Goal: Task Accomplishment & Management: Manage account settings

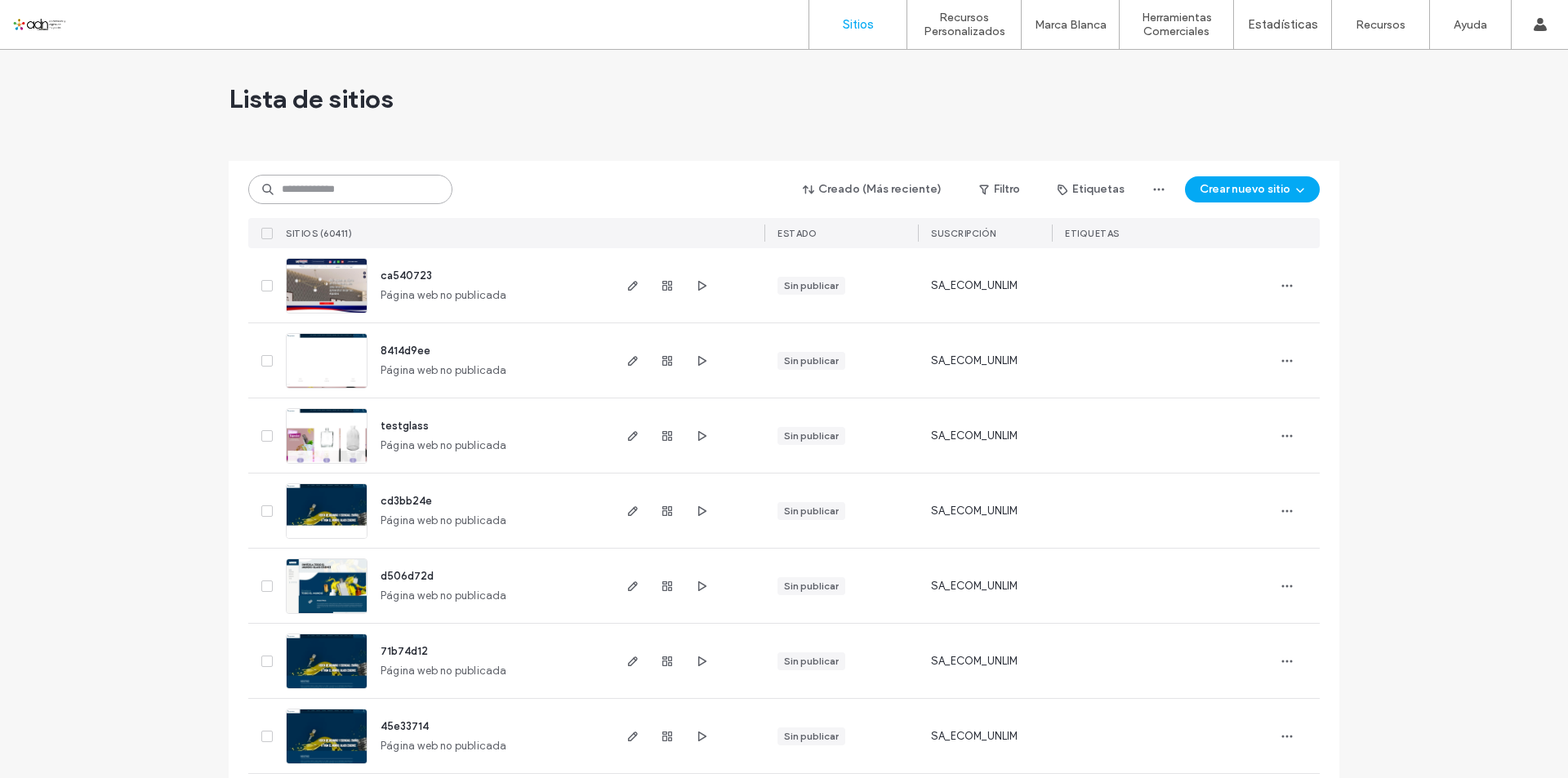
click at [387, 196] on input at bounding box center [350, 190] width 204 height 30
paste input "**********"
type input "**********"
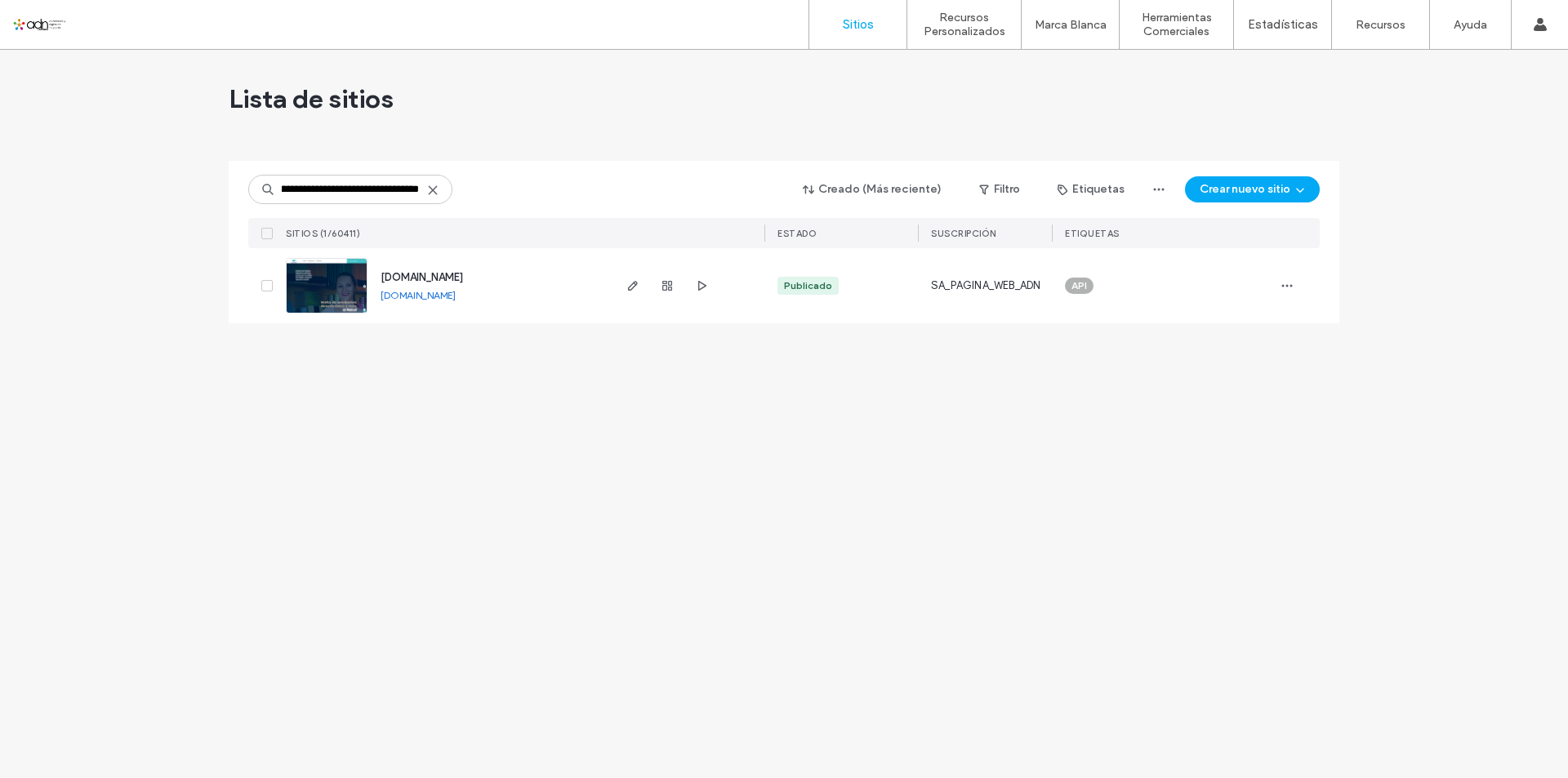
click at [337, 267] on img at bounding box center [326, 314] width 80 height 111
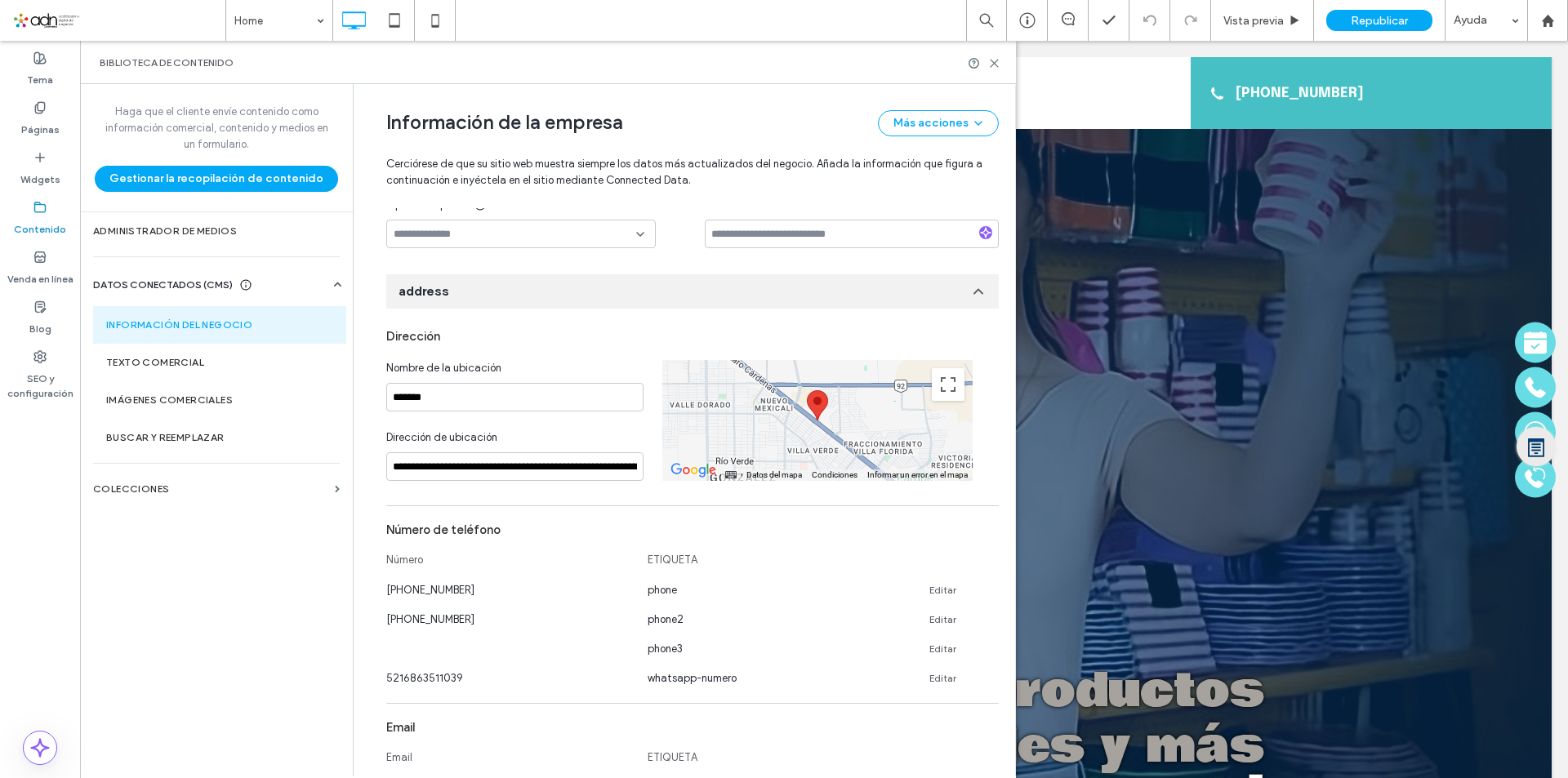
click at [932, 591] on link "Editar" at bounding box center [943, 590] width 27 height 13
drag, startPoint x: 474, startPoint y: 594, endPoint x: 350, endPoint y: 593, distance: 124.0
click at [353, 593] on div "**********" at bounding box center [684, 430] width 663 height 692
click at [406, 589] on input "**********" at bounding box center [509, 588] width 245 height 29
type input "**********"
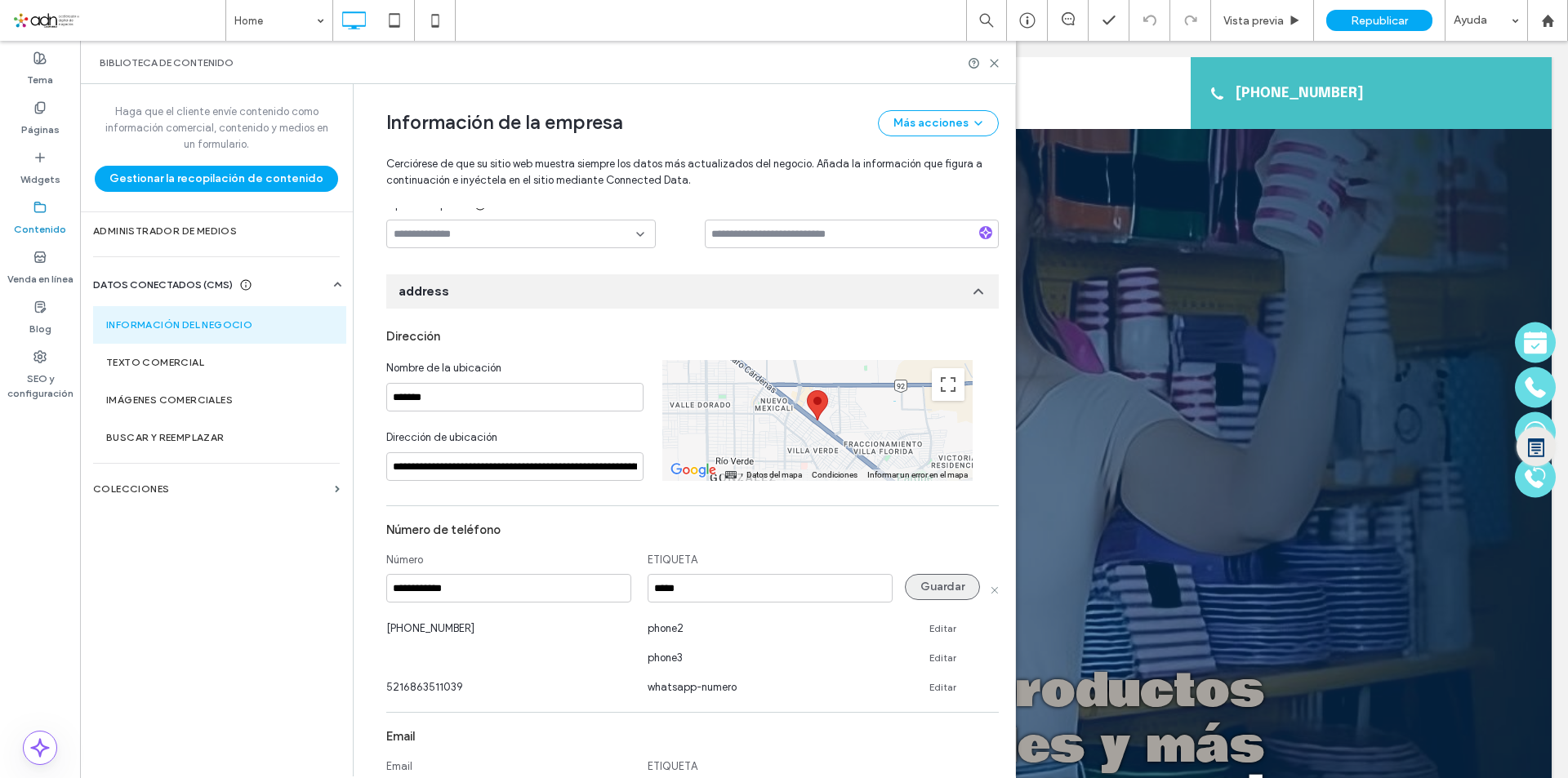
click at [922, 582] on button "Guardar" at bounding box center [943, 587] width 75 height 26
click at [992, 67] on icon at bounding box center [995, 63] width 12 height 12
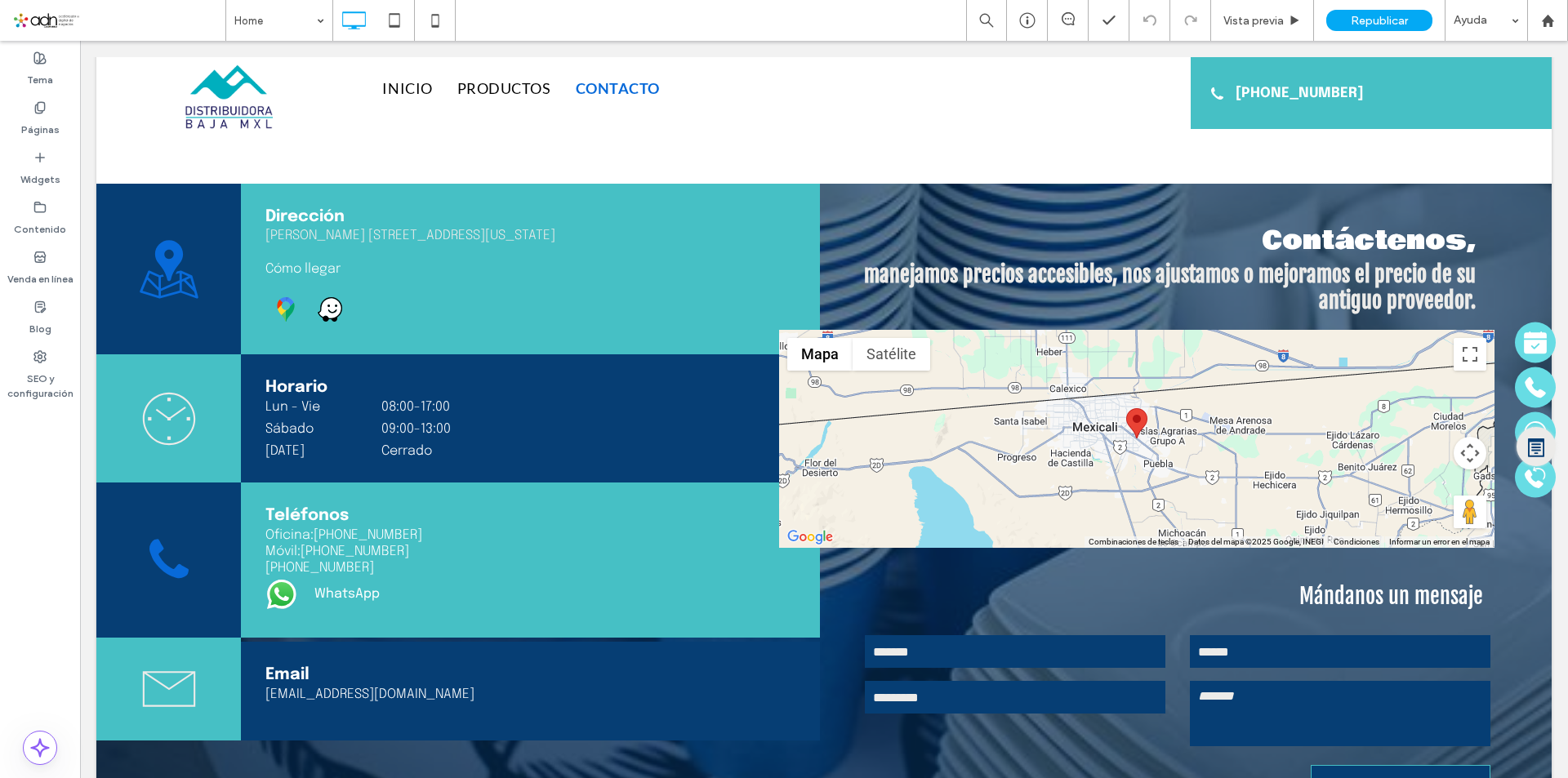
scroll to position [4359, 0]
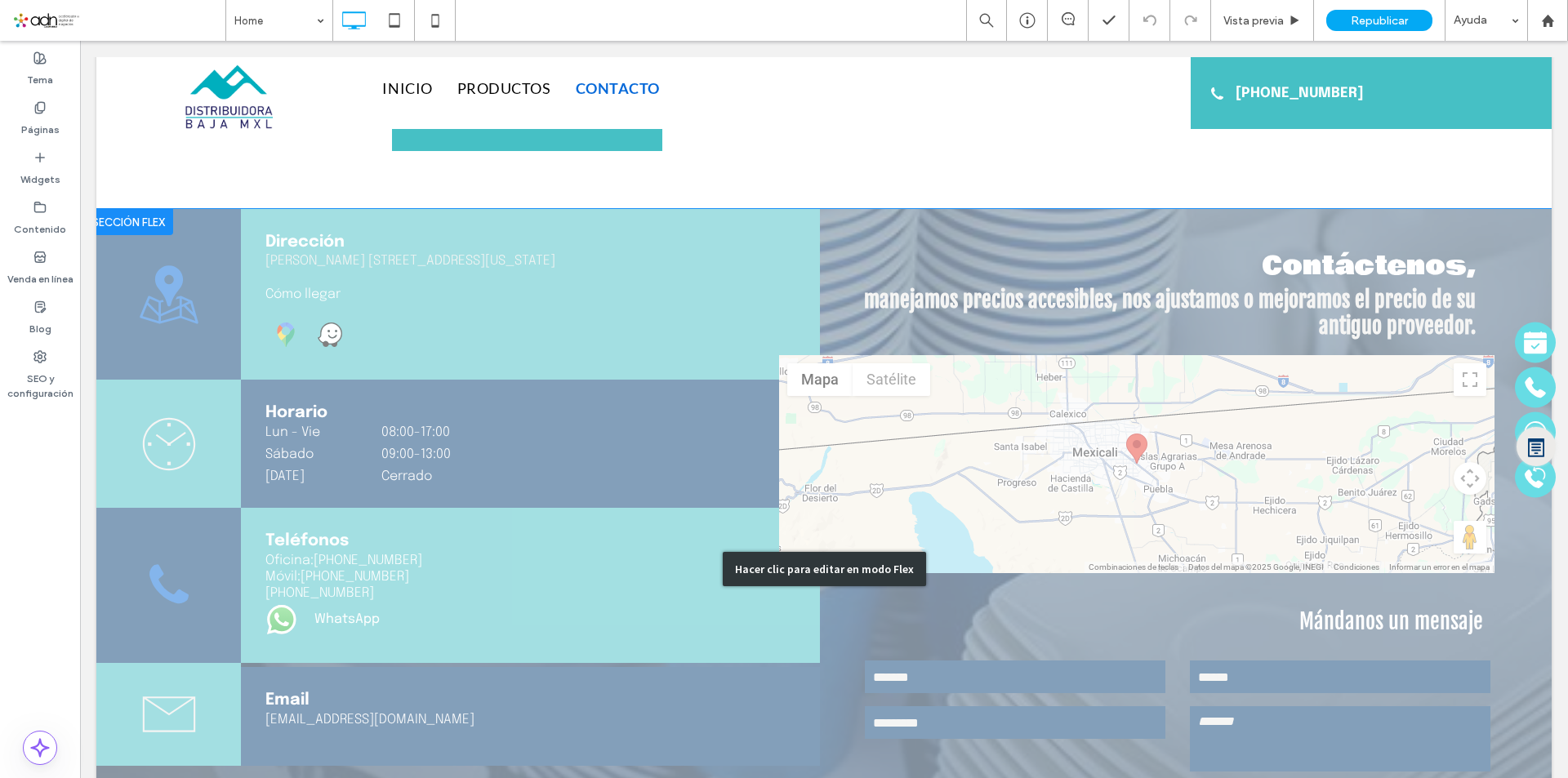
click at [341, 580] on div "Hacer clic para editar en modo Flex" at bounding box center [824, 569] width 1456 height 720
click at [342, 579] on label "[PHONE_NUMBER]" at bounding box center [355, 577] width 109 height 14
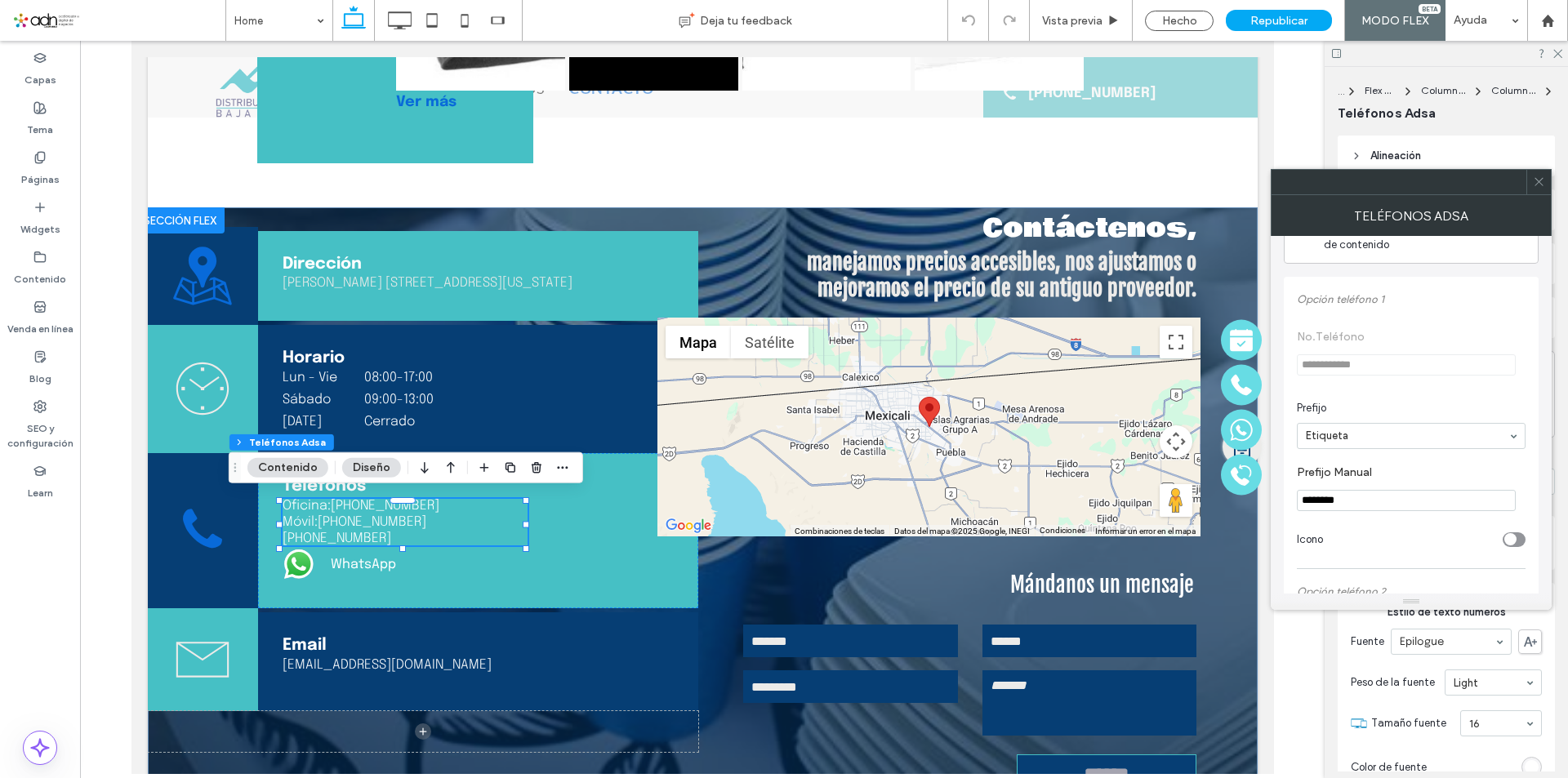
scroll to position [0, 0]
click at [1477, 280] on div "Editar" at bounding box center [1495, 284] width 59 height 49
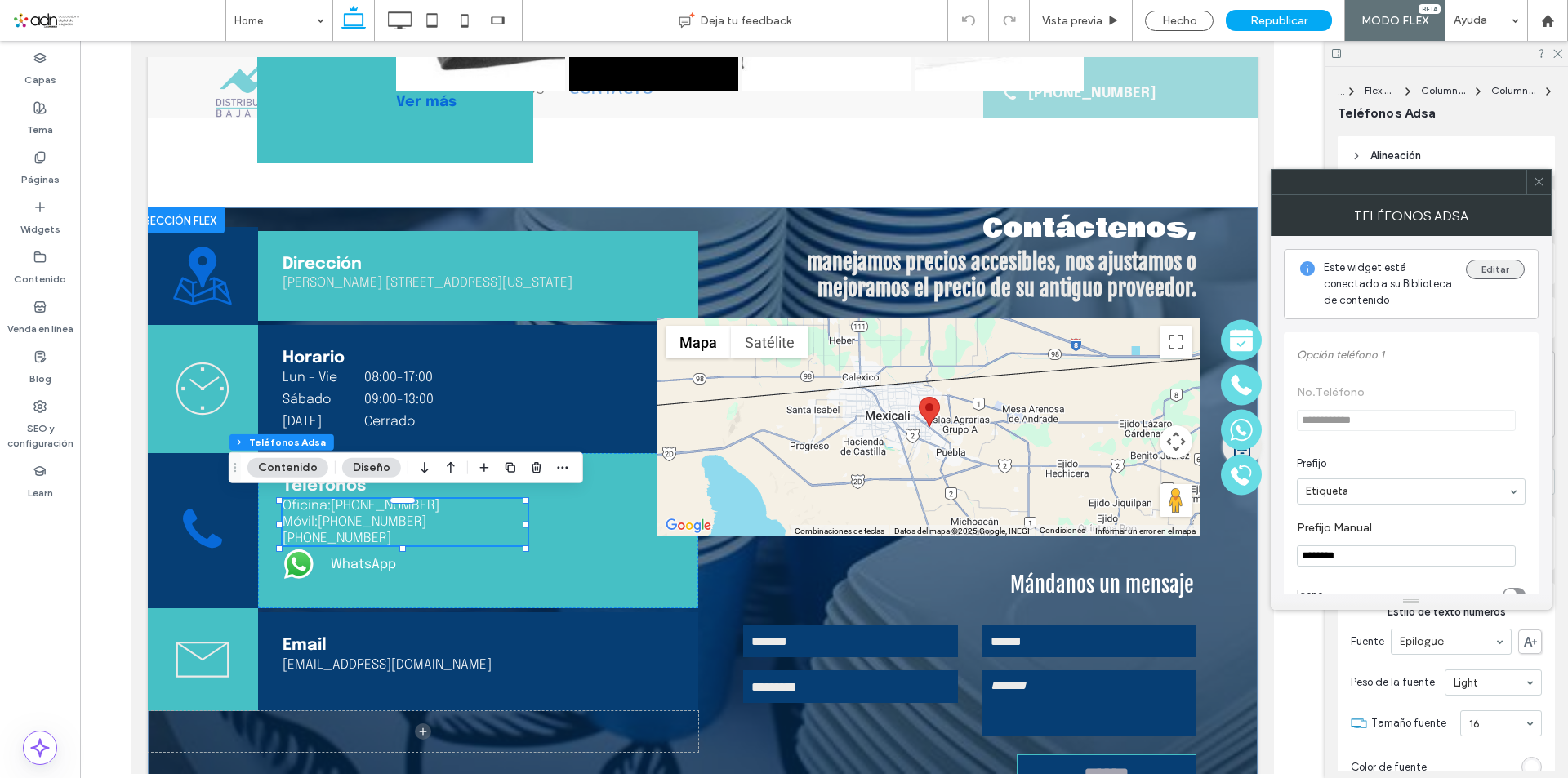
click at [1480, 271] on button "Editar" at bounding box center [1495, 270] width 59 height 19
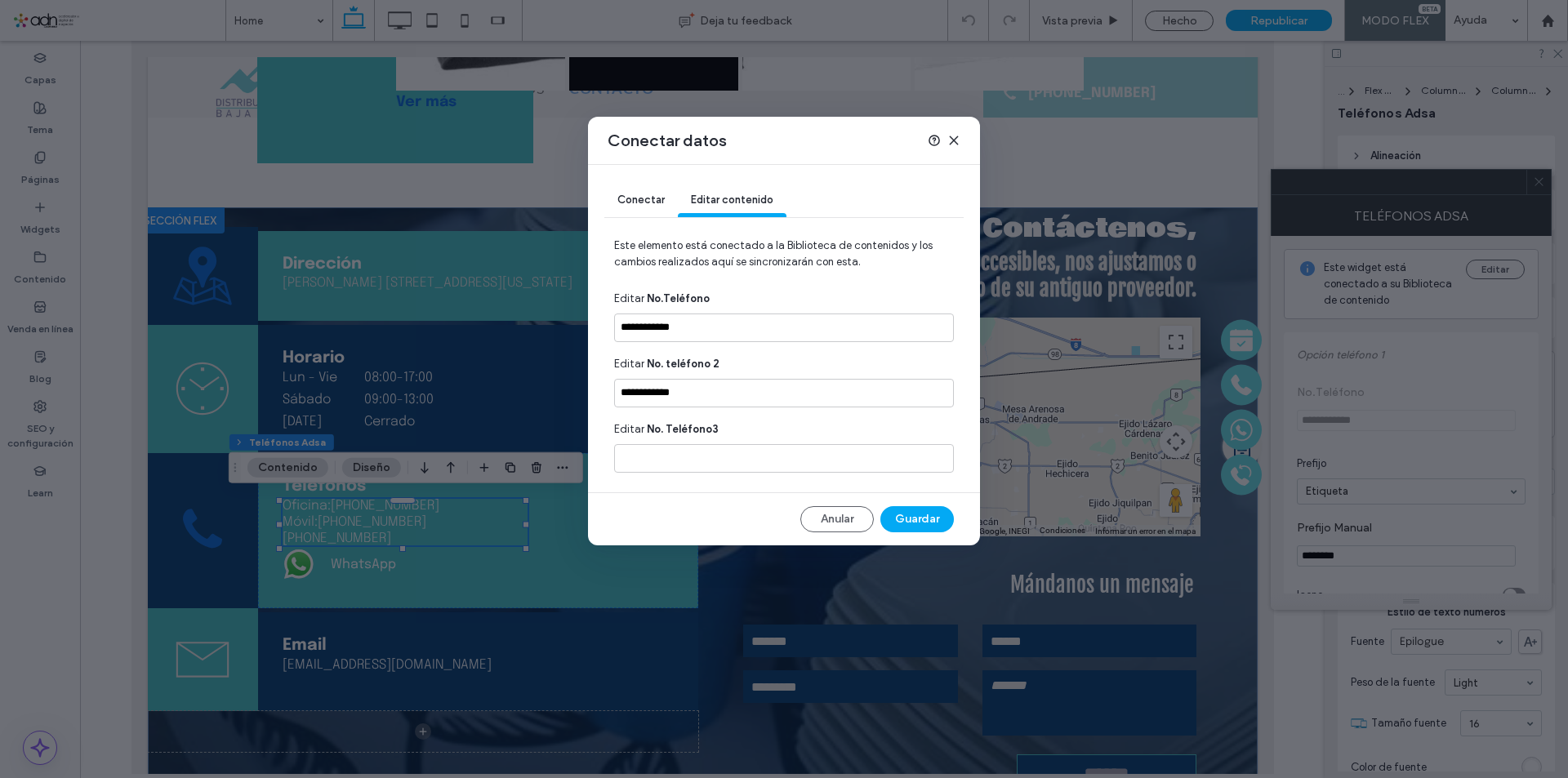
click at [640, 201] on span "Conectar" at bounding box center [641, 200] width 47 height 12
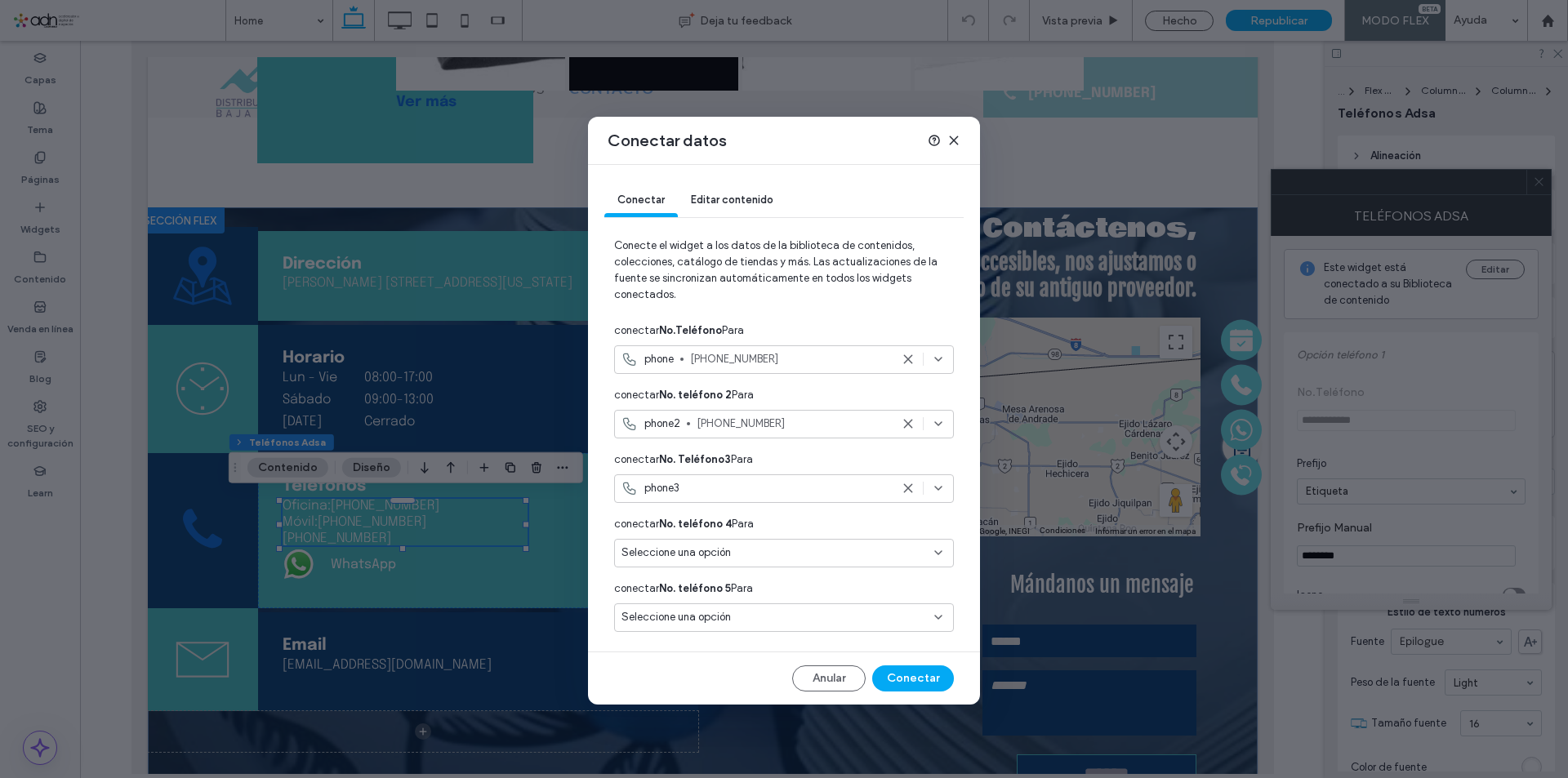
click at [909, 486] on icon at bounding box center [908, 487] width 13 height 13
click at [898, 680] on button "Conectar" at bounding box center [912, 678] width 81 height 26
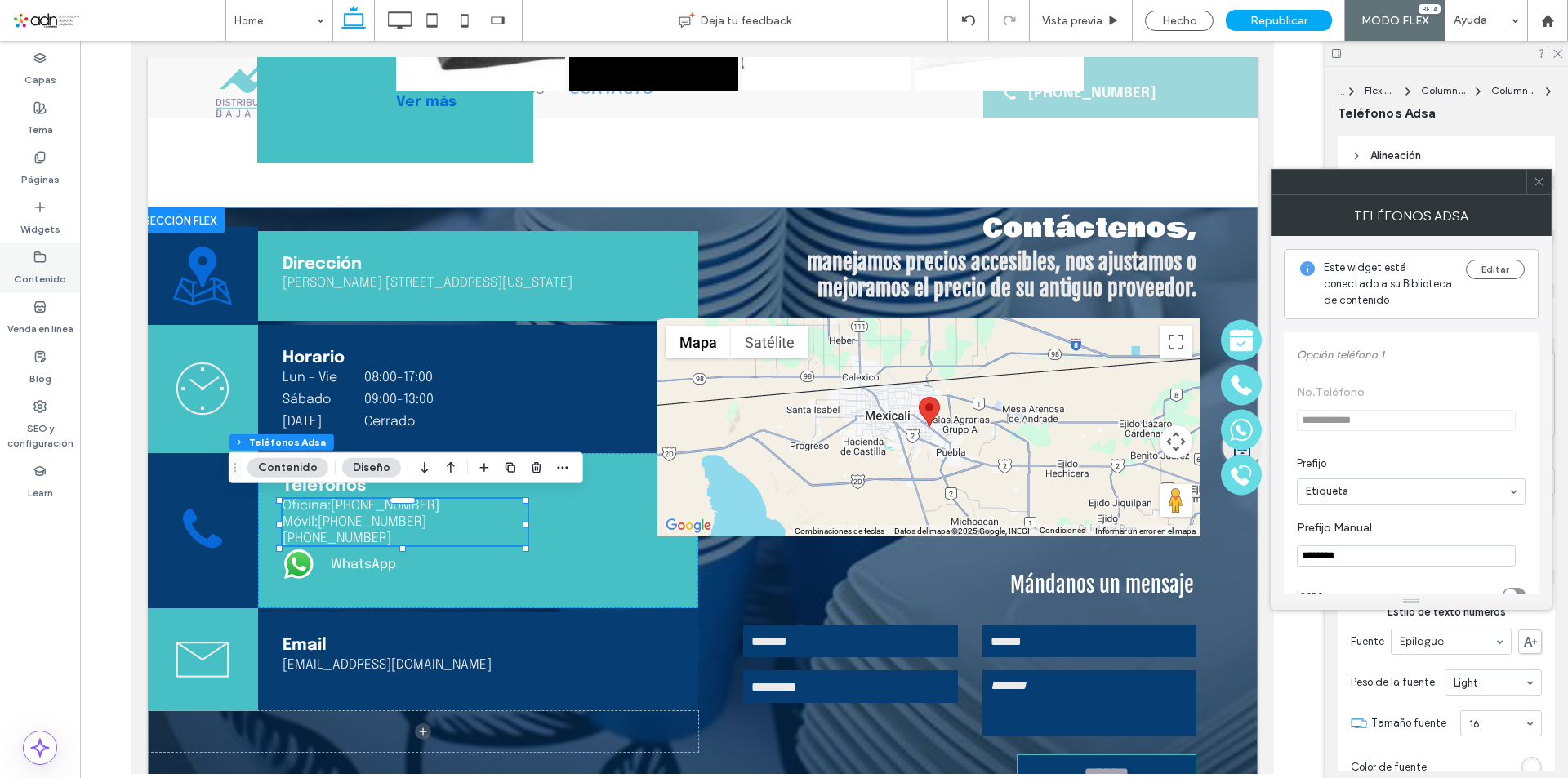
click at [53, 259] on div "Contenido" at bounding box center [39, 268] width 80 height 50
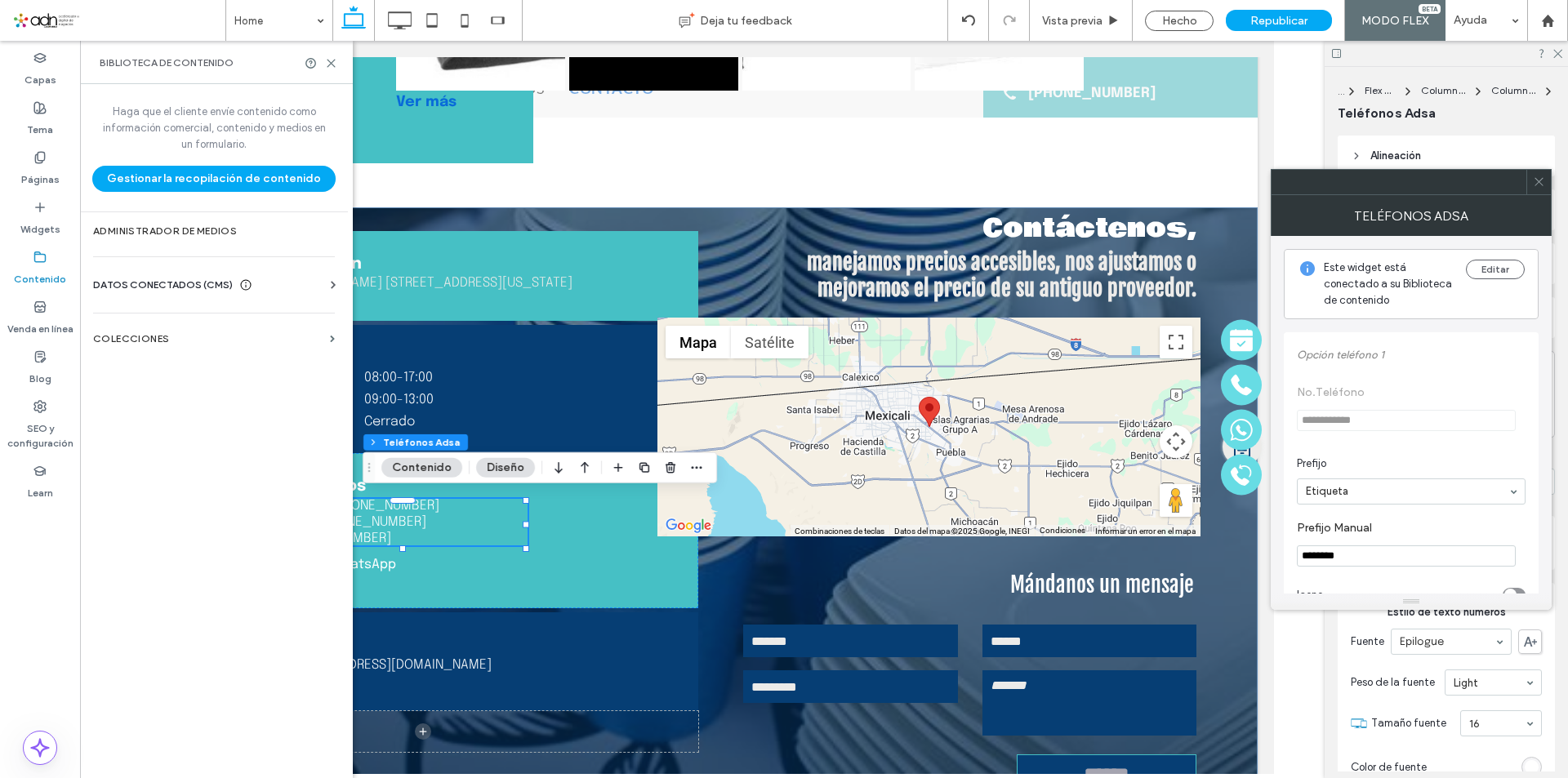
click at [259, 277] on div "DATOS CONECTADOS (CMS)" at bounding box center [217, 284] width 249 height 17
click at [232, 327] on label "Información del negocio" at bounding box center [217, 325] width 222 height 11
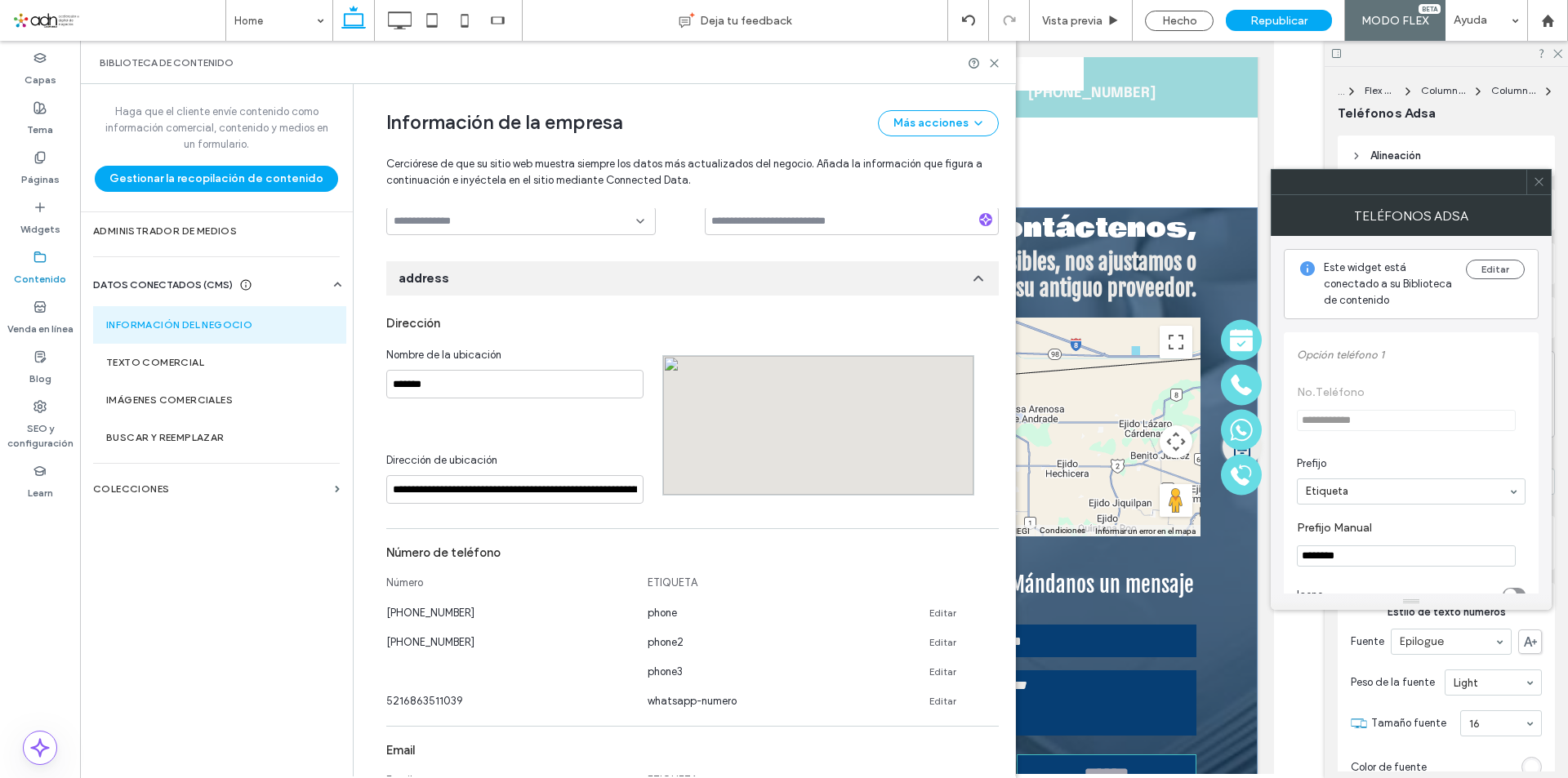
scroll to position [409, 0]
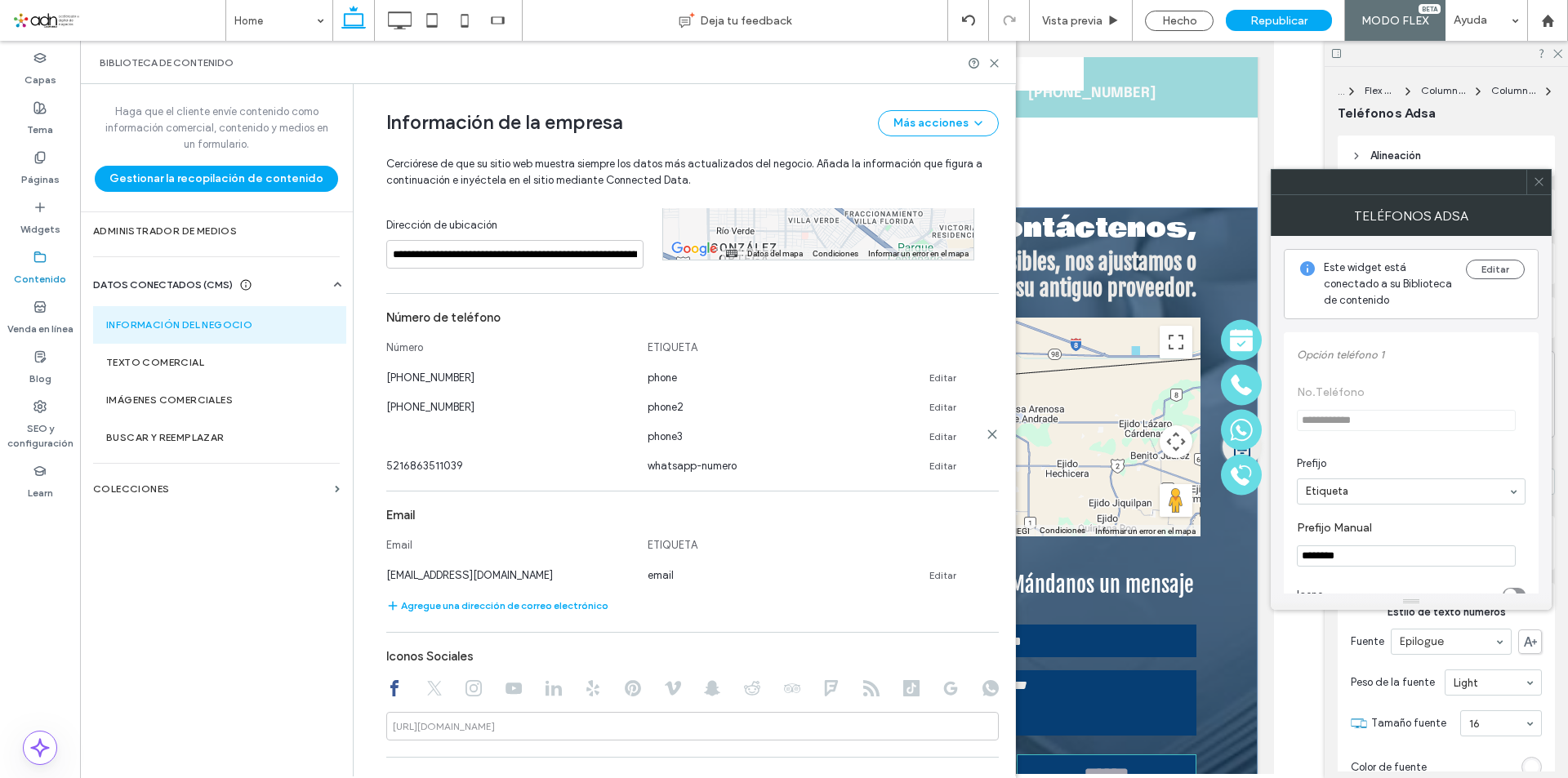
click at [986, 435] on icon at bounding box center [992, 434] width 13 height 13
click at [993, 67] on icon at bounding box center [995, 63] width 12 height 12
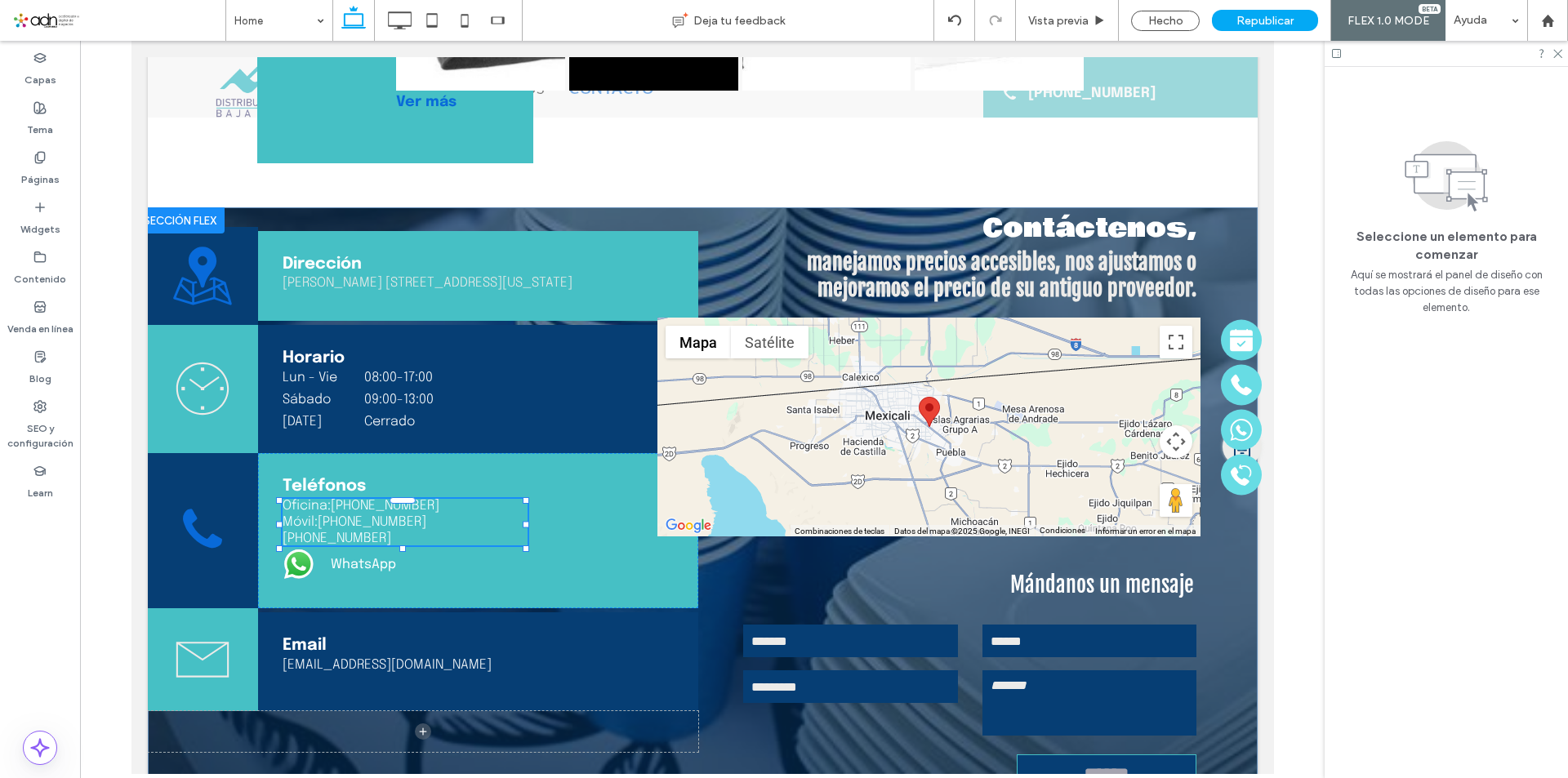
click at [1537, 174] on span at bounding box center [1539, 182] width 12 height 25
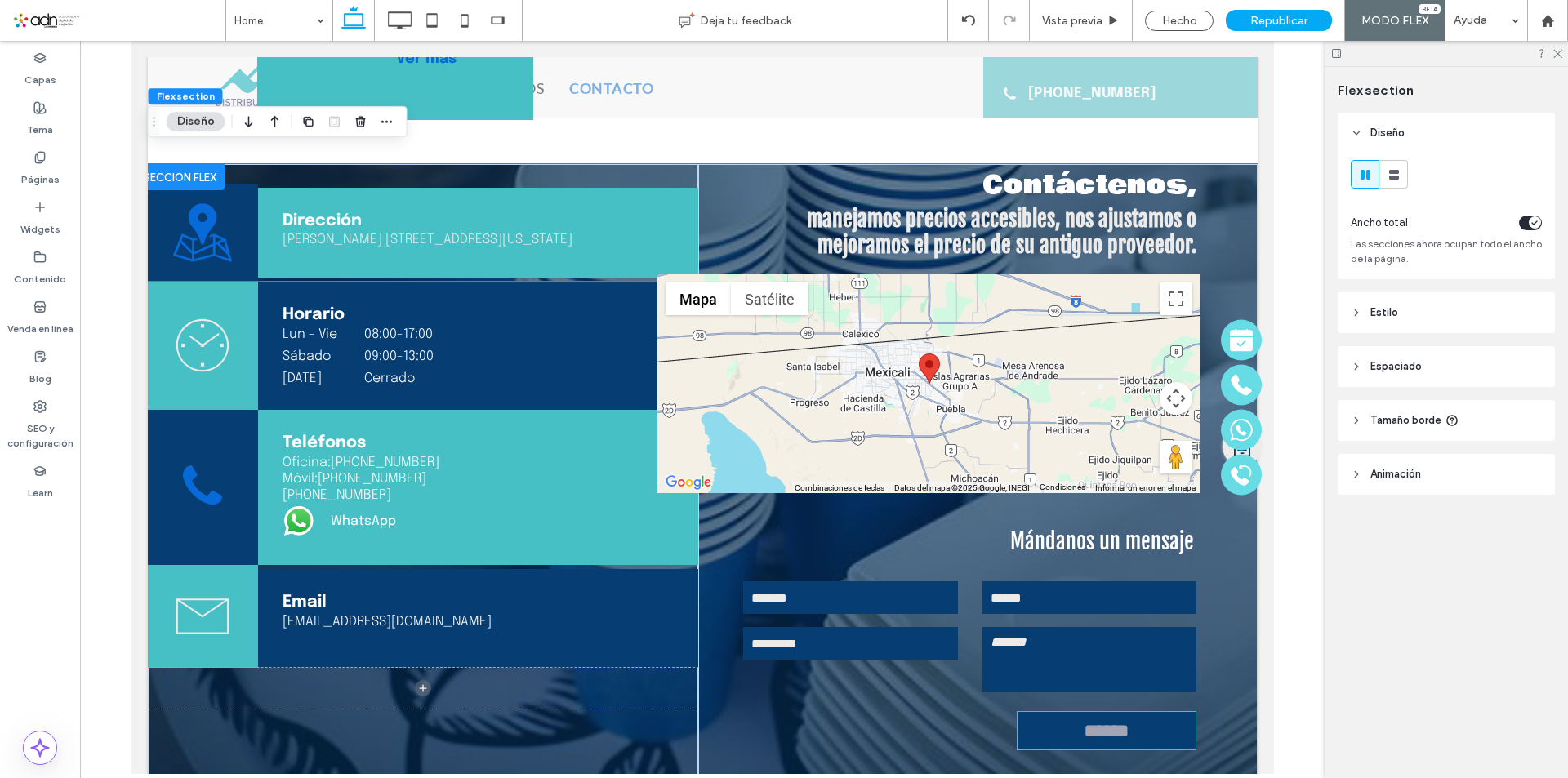
scroll to position [4345, 0]
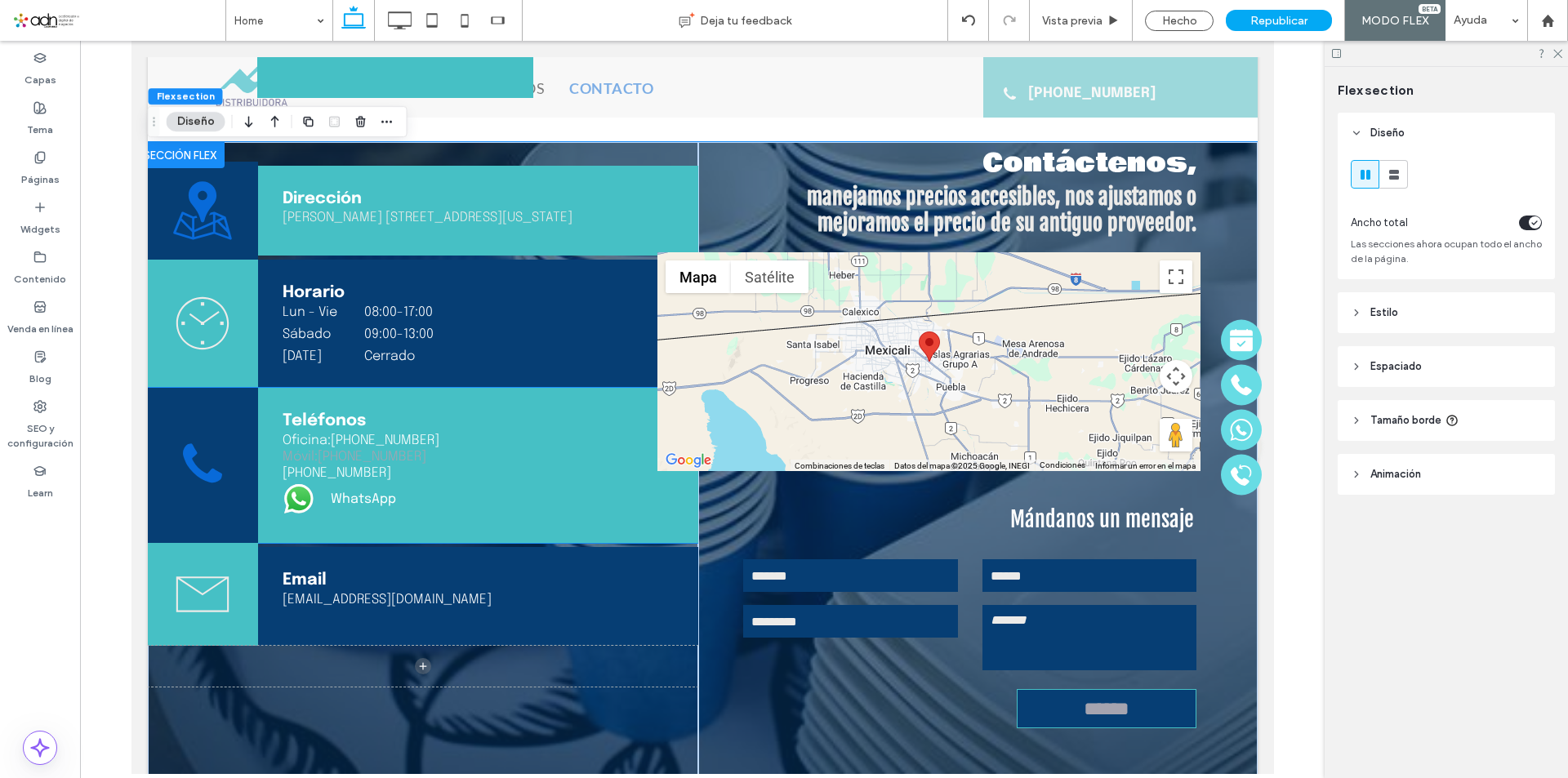
click at [366, 457] on label "[PHONE_NUMBER]" at bounding box center [371, 457] width 109 height 14
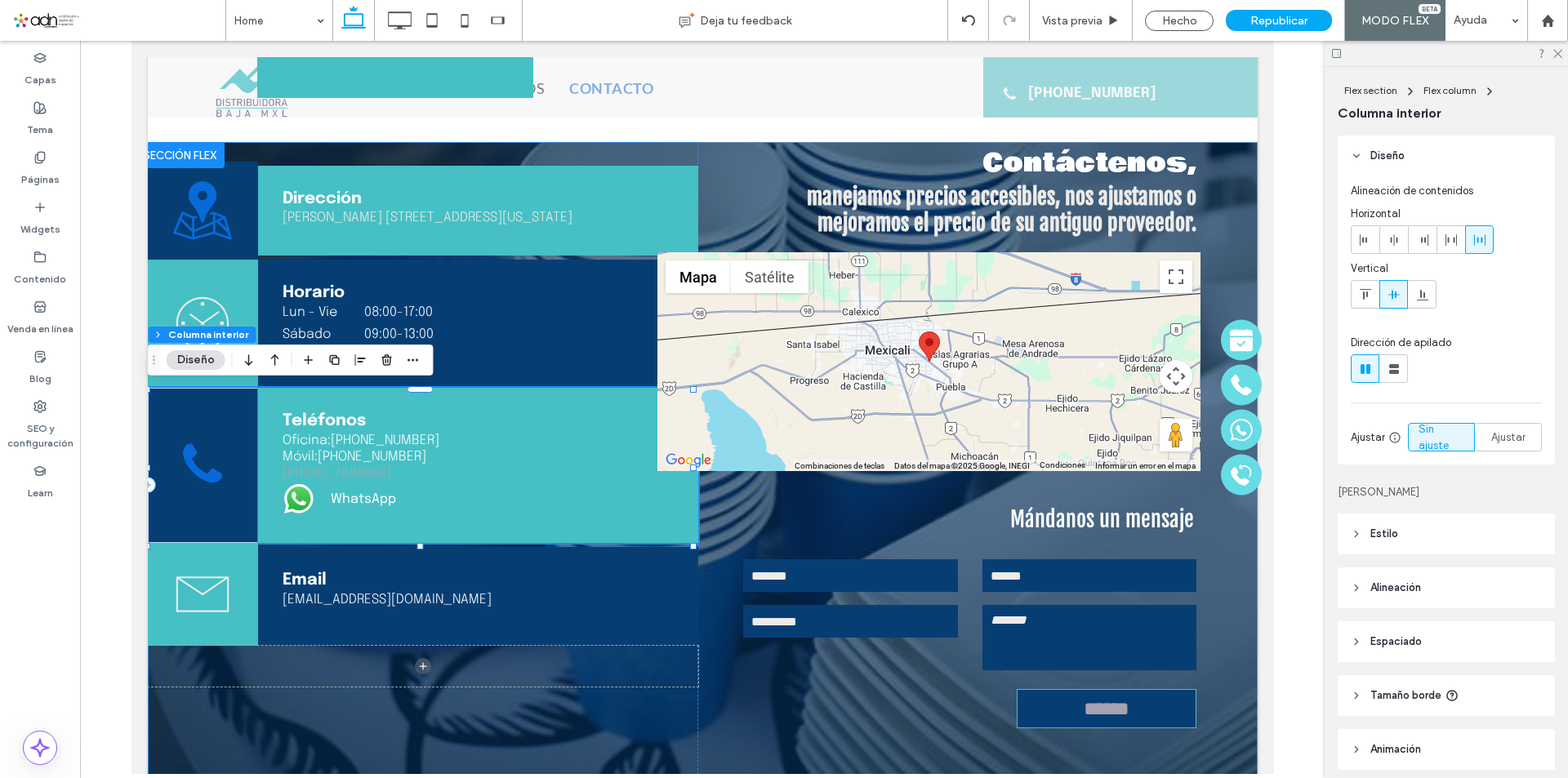
click at [399, 473] on link "[PHONE_NUMBER]" at bounding box center [404, 473] width 245 height 14
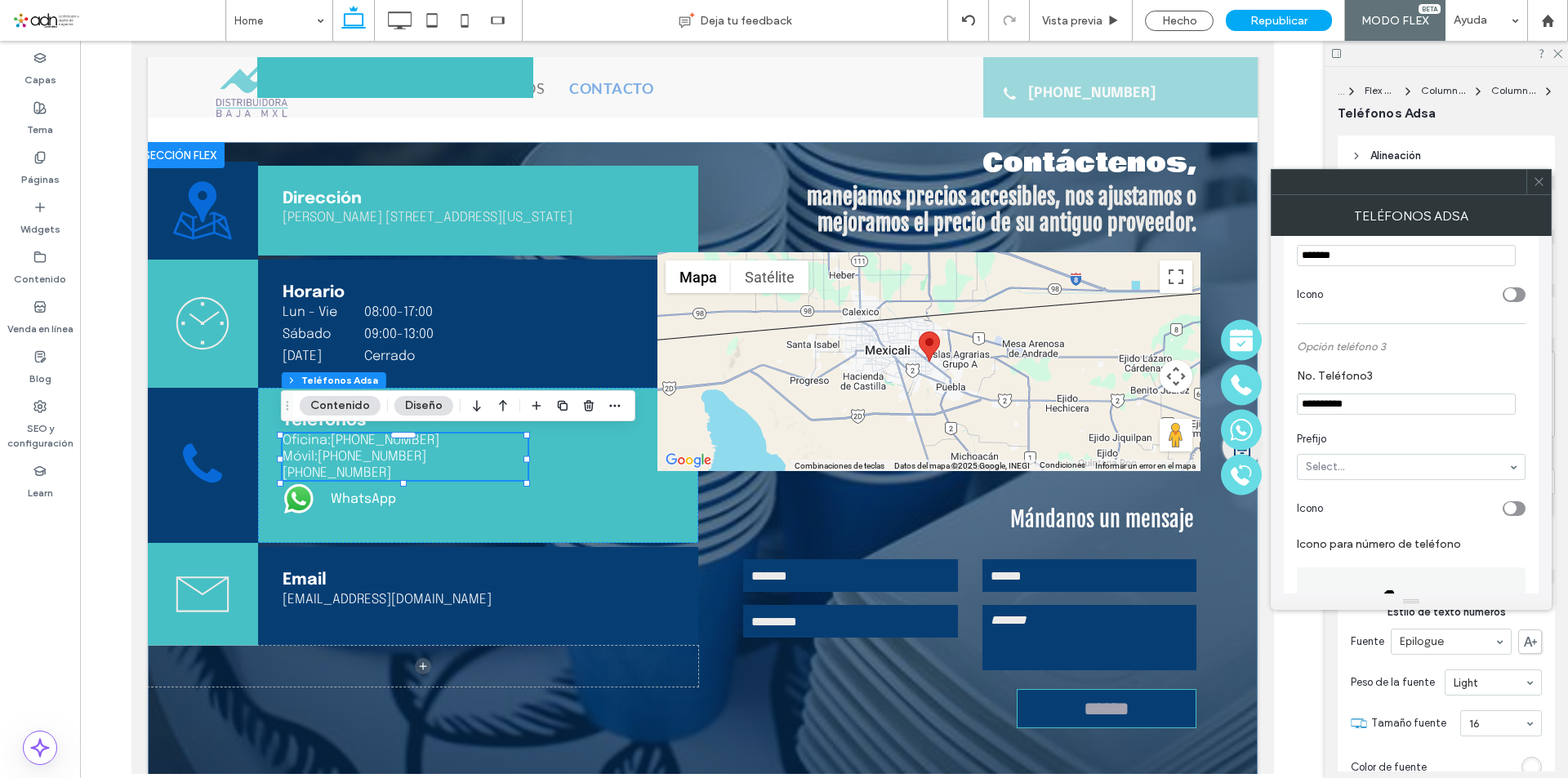
scroll to position [571, 0]
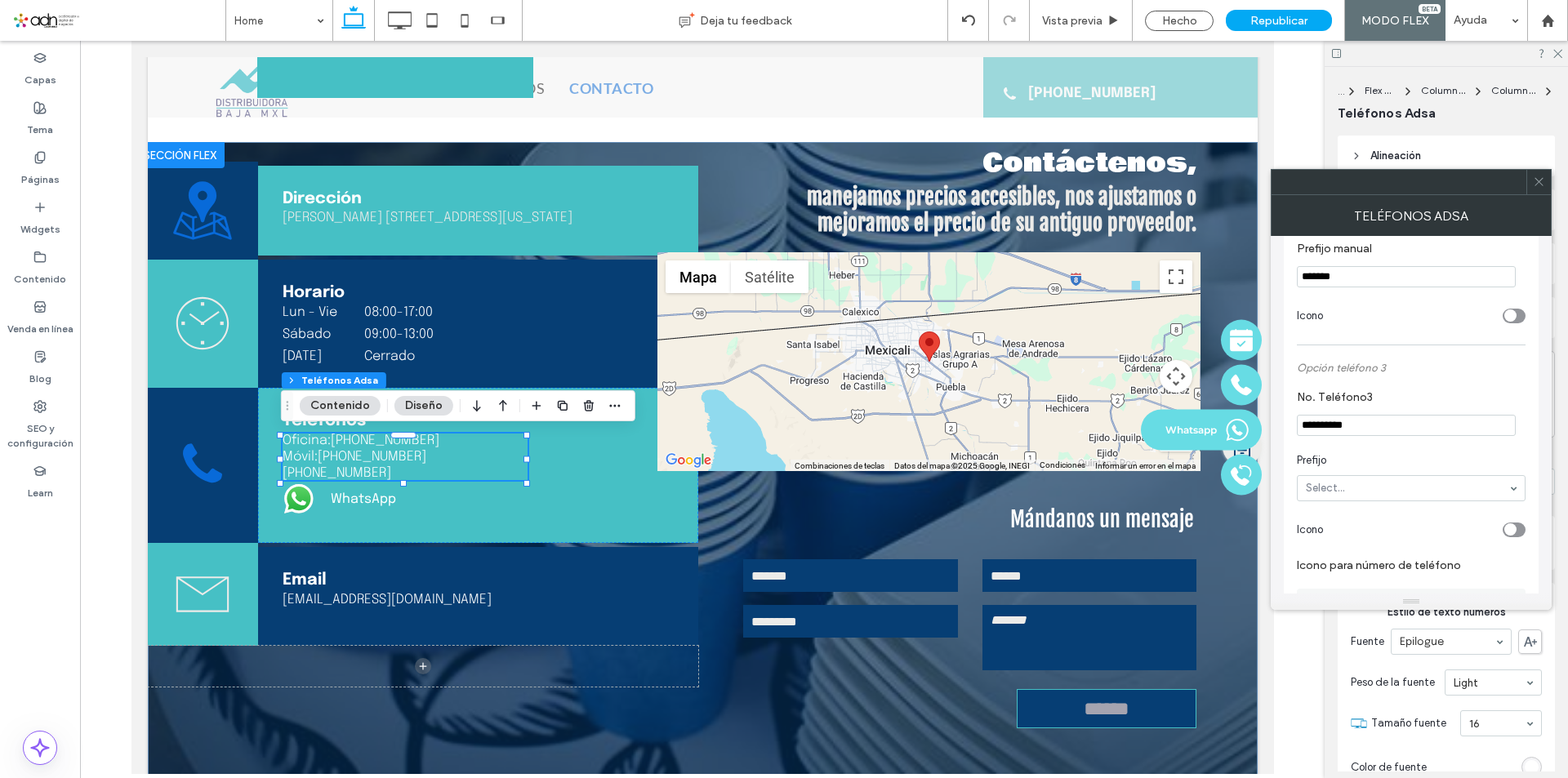
drag, startPoint x: 1508, startPoint y: 469, endPoint x: 1237, endPoint y: 431, distance: 273.7
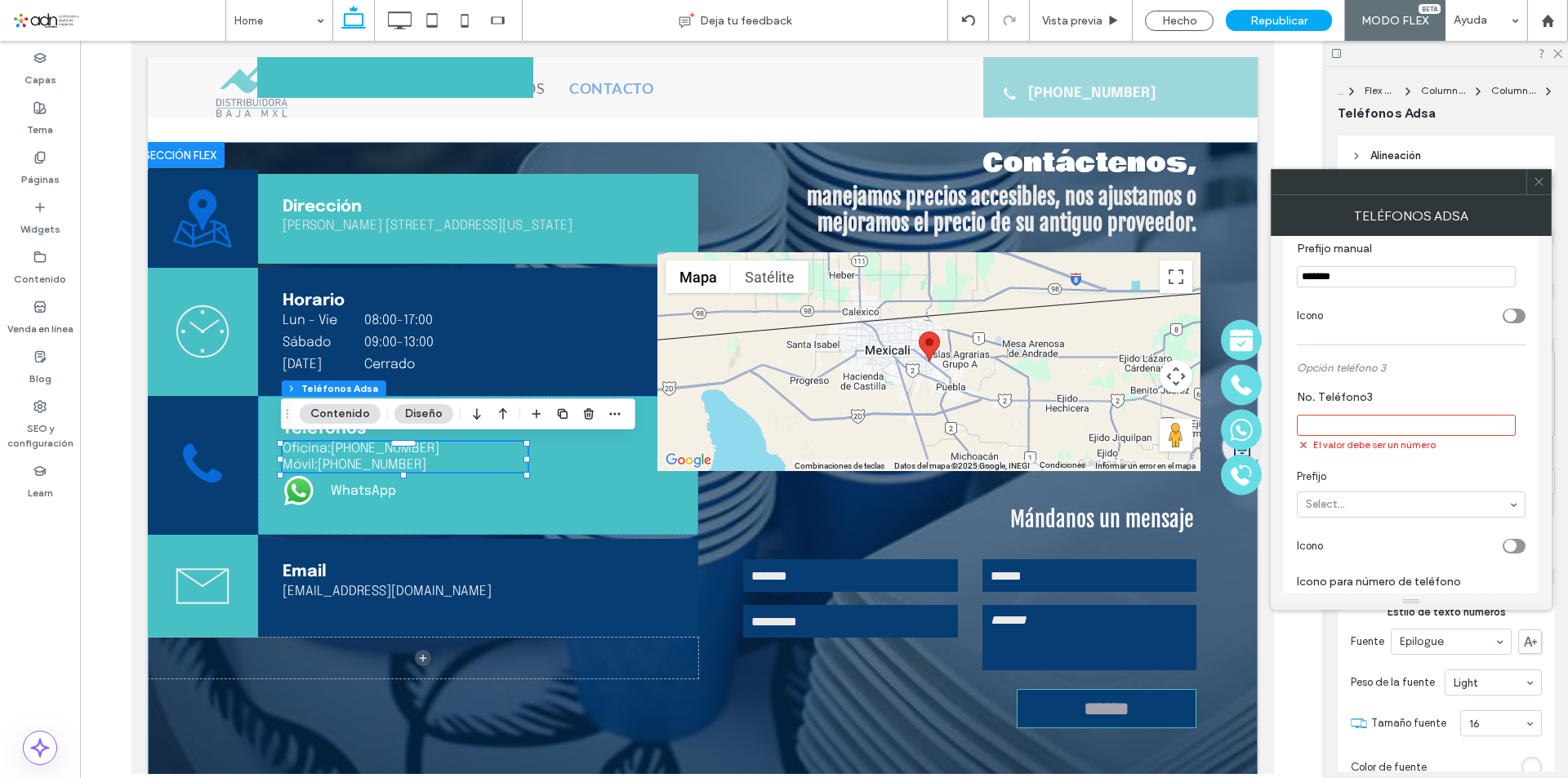
click at [1534, 179] on icon at bounding box center [1539, 182] width 12 height 12
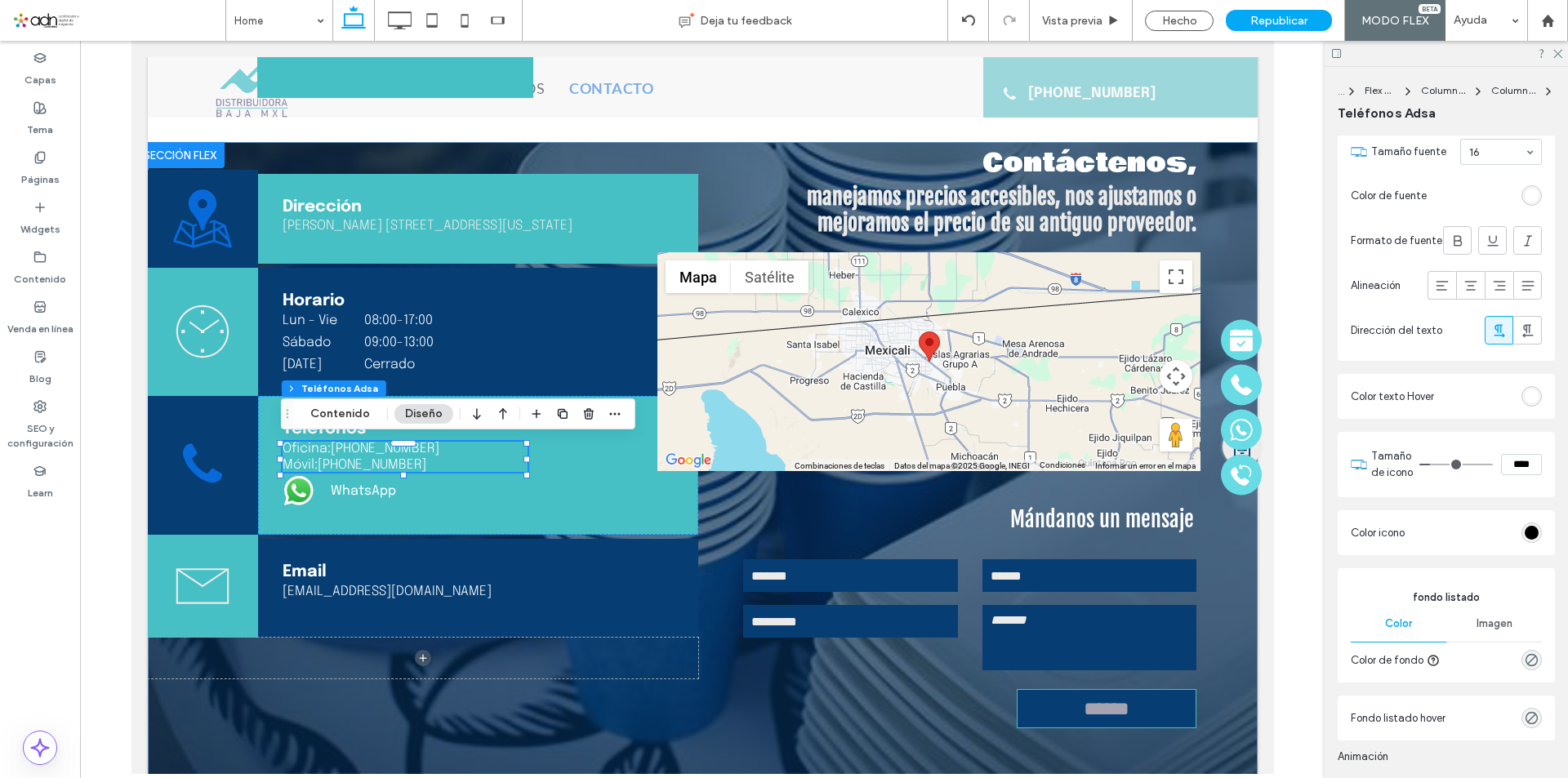
click at [1525, 402] on div "rgb(255, 255, 255)" at bounding box center [1532, 396] width 14 height 14
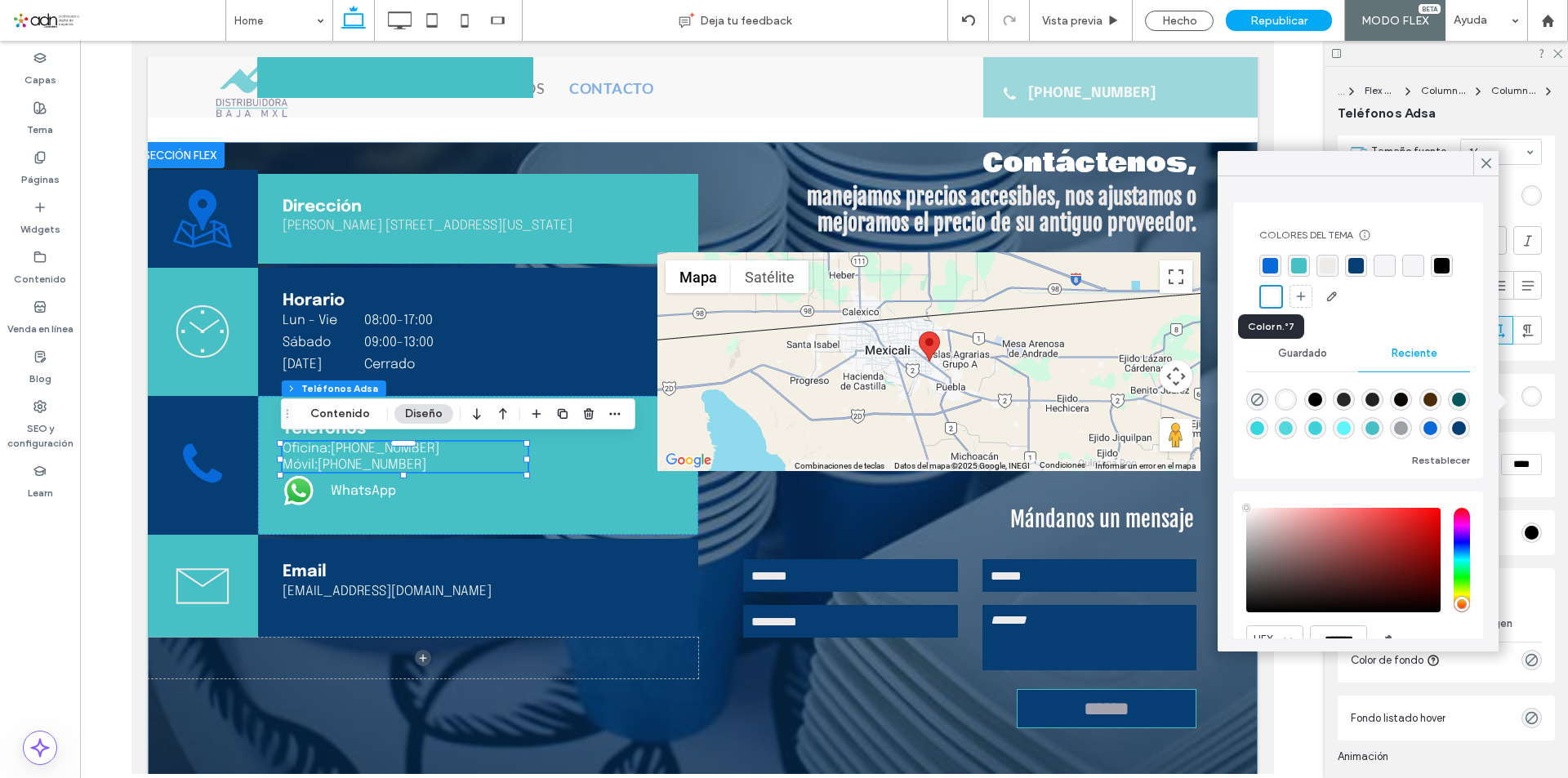
click at [1434, 274] on div "rgba(0,0,0,1)" at bounding box center [1442, 266] width 16 height 16
click at [1278, 299] on div "rgba(255,255,255,1)" at bounding box center [1270, 298] width 16 height 16
click at [1487, 165] on use at bounding box center [1486, 164] width 8 height 9
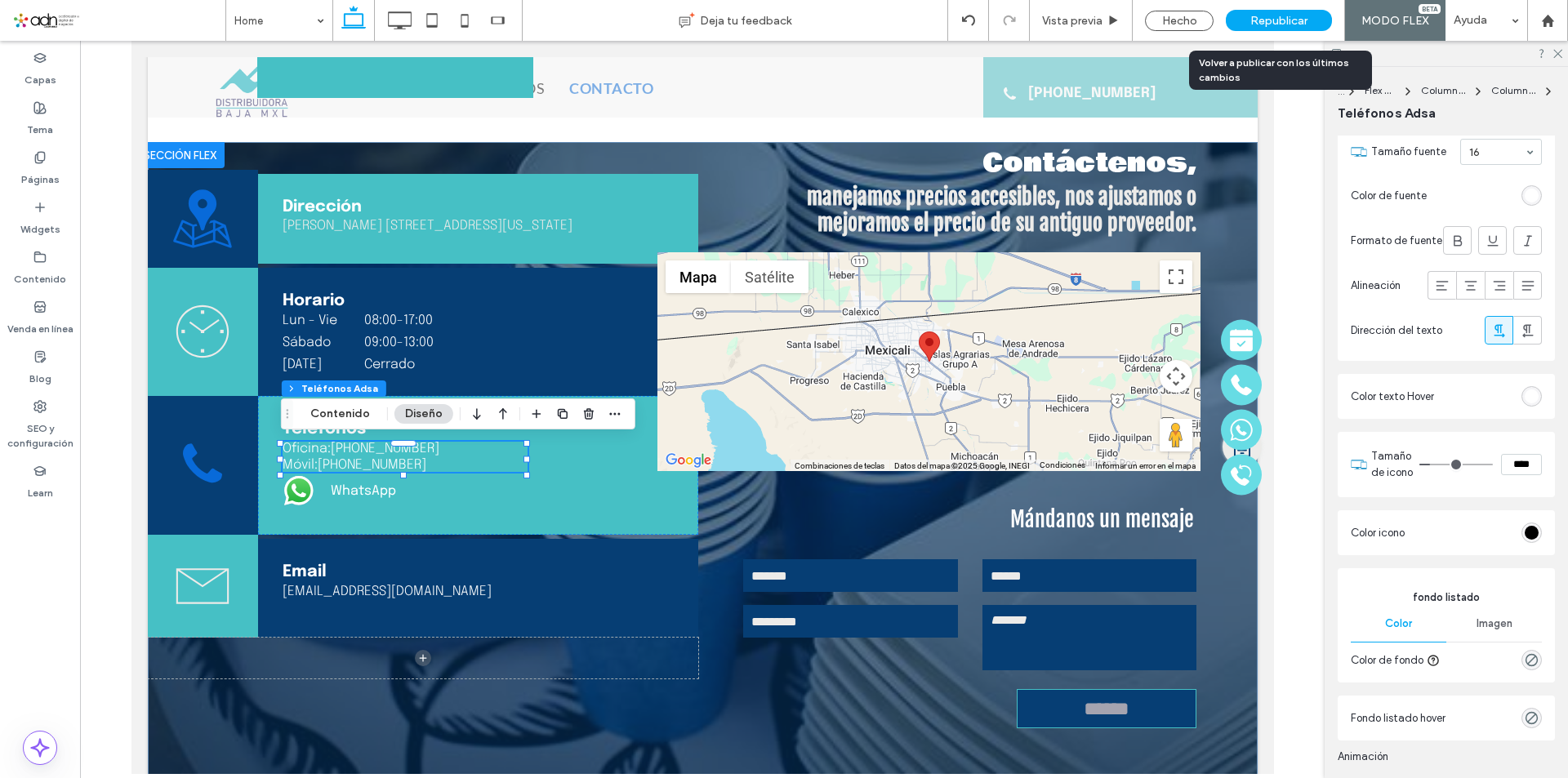
click at [1262, 21] on span "Republicar" at bounding box center [1278, 21] width 57 height 14
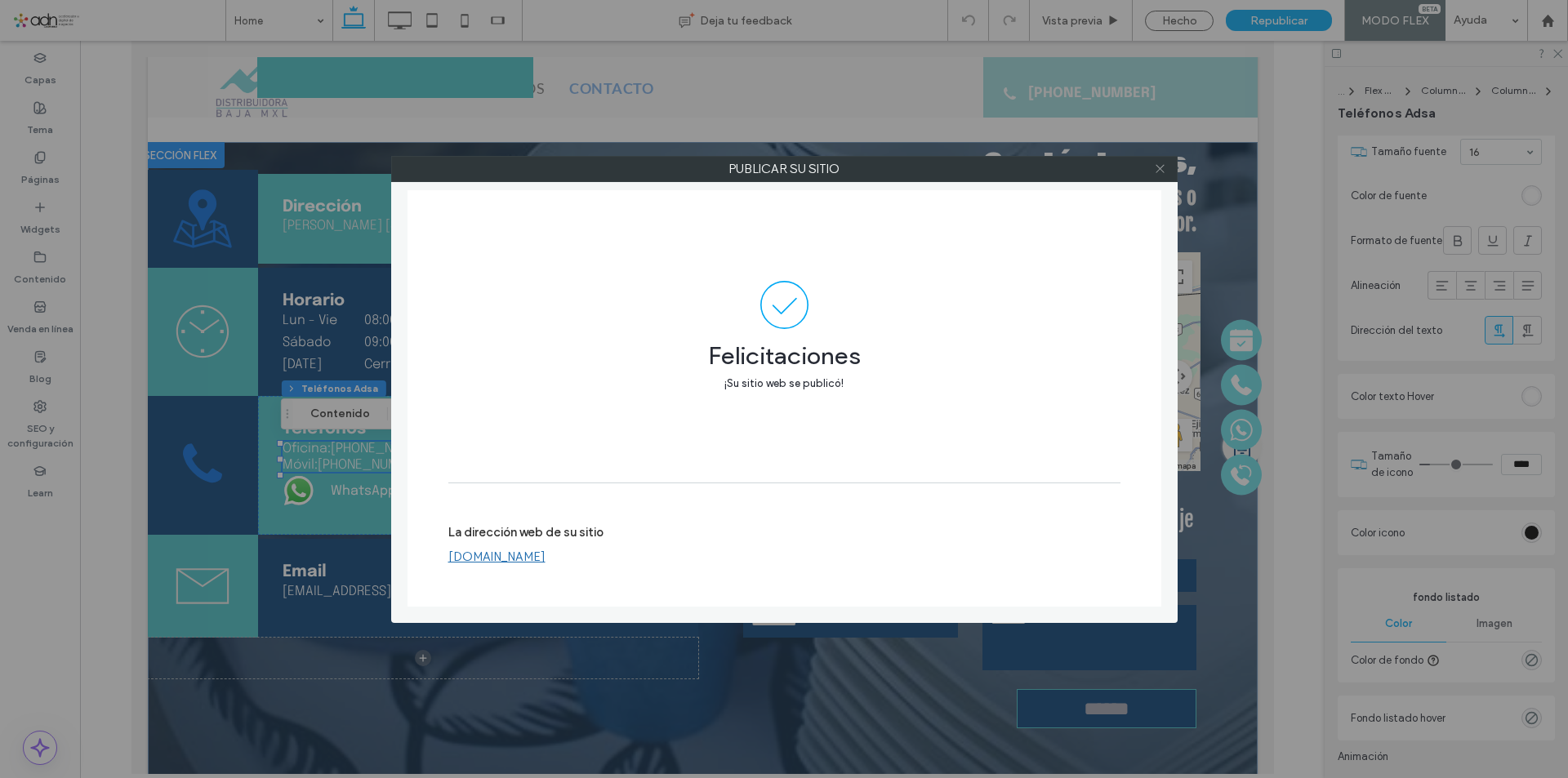
click at [1164, 165] on use at bounding box center [1159, 168] width 8 height 8
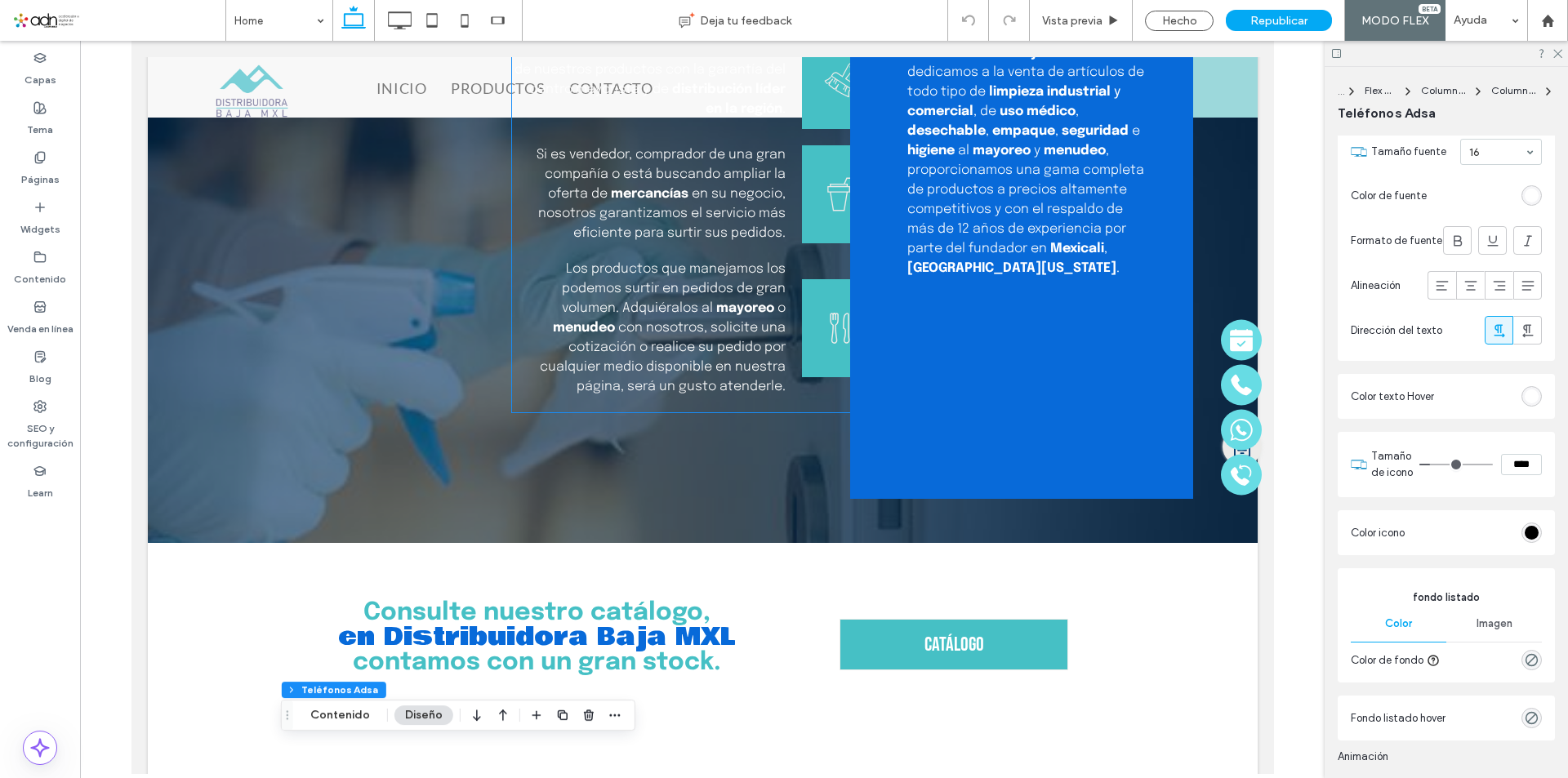
scroll to position [670, 0]
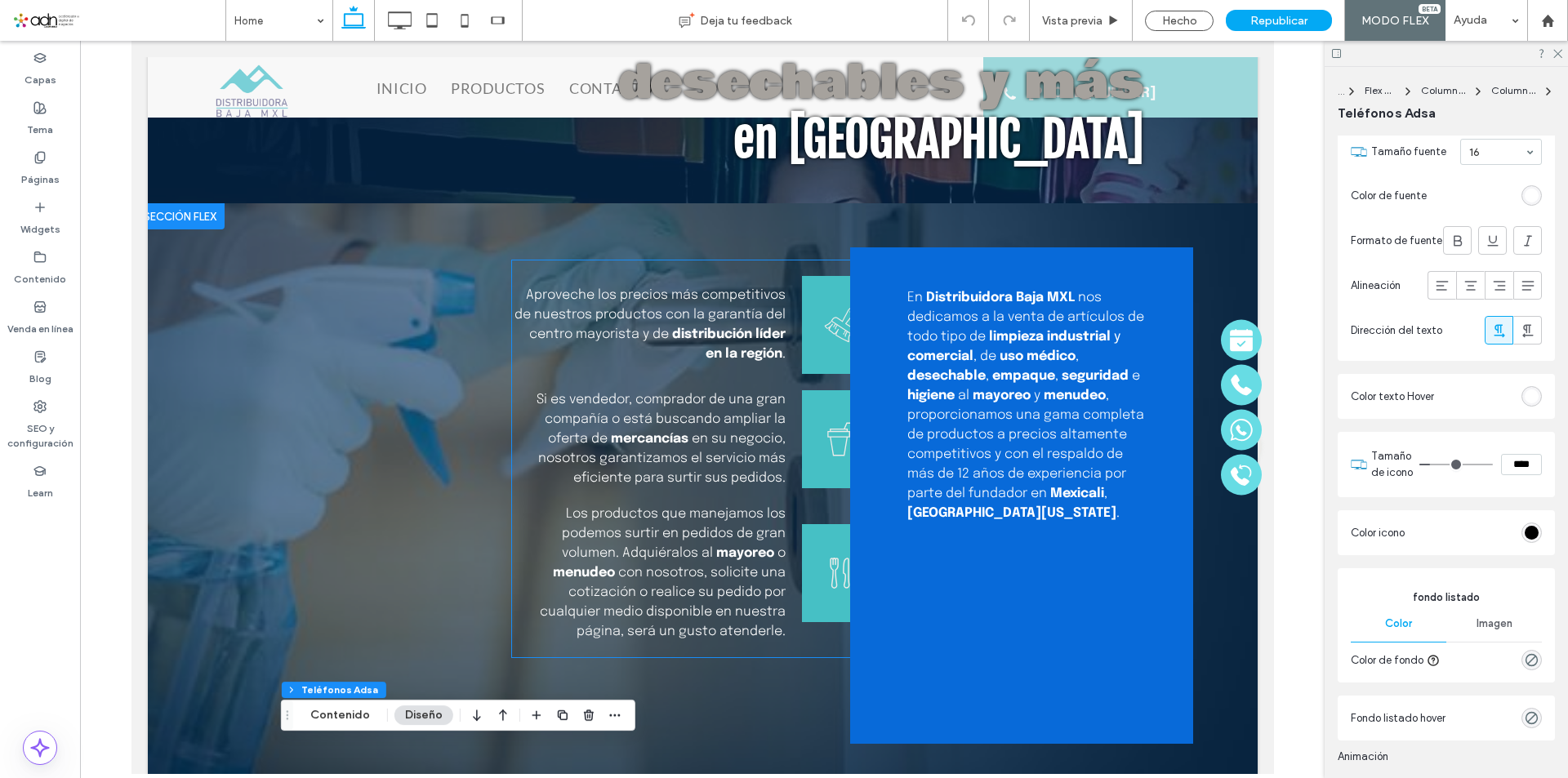
click at [801, 350] on div at bounding box center [839, 325] width 76 height 98
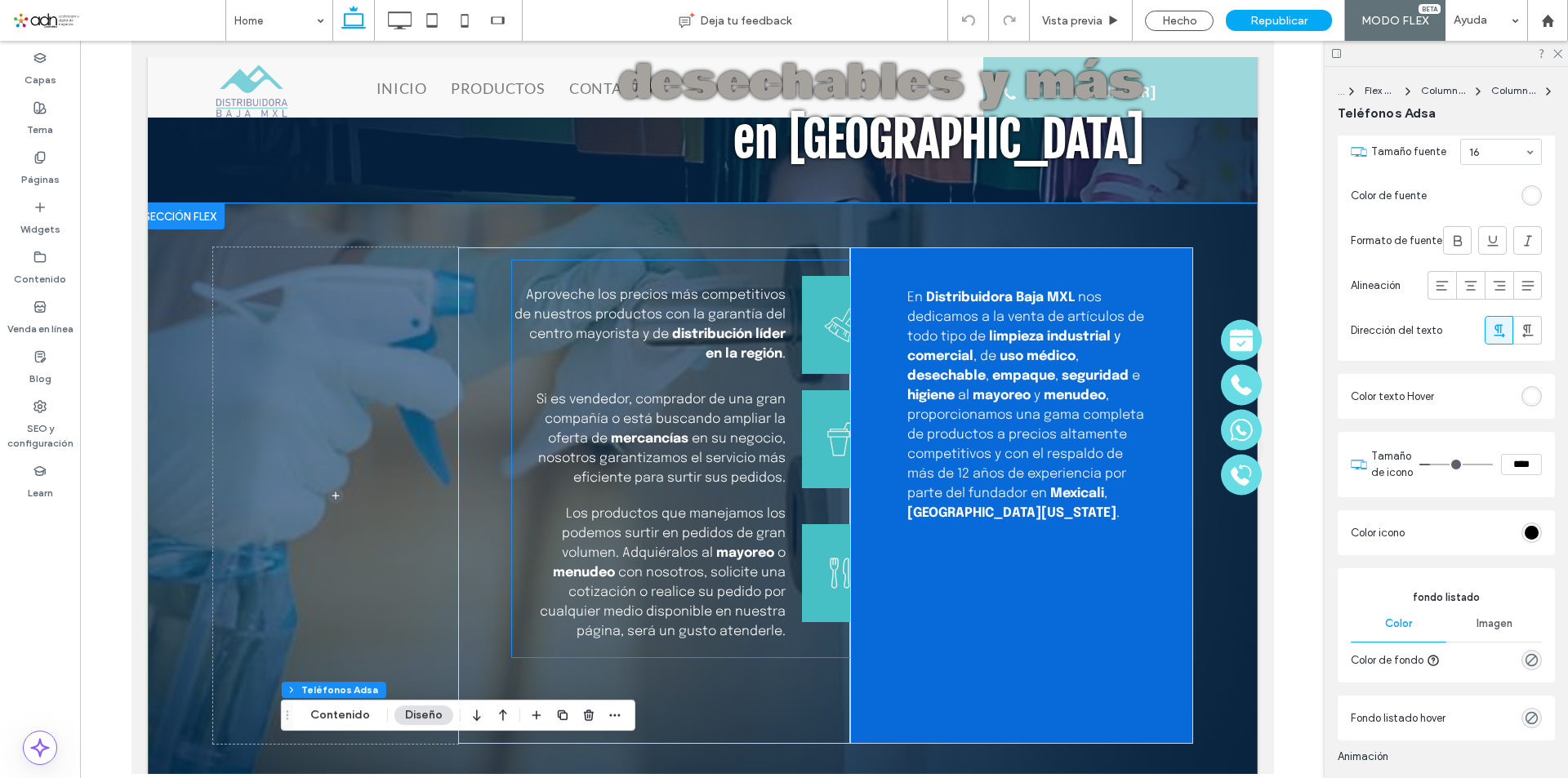
scroll to position [684, 0]
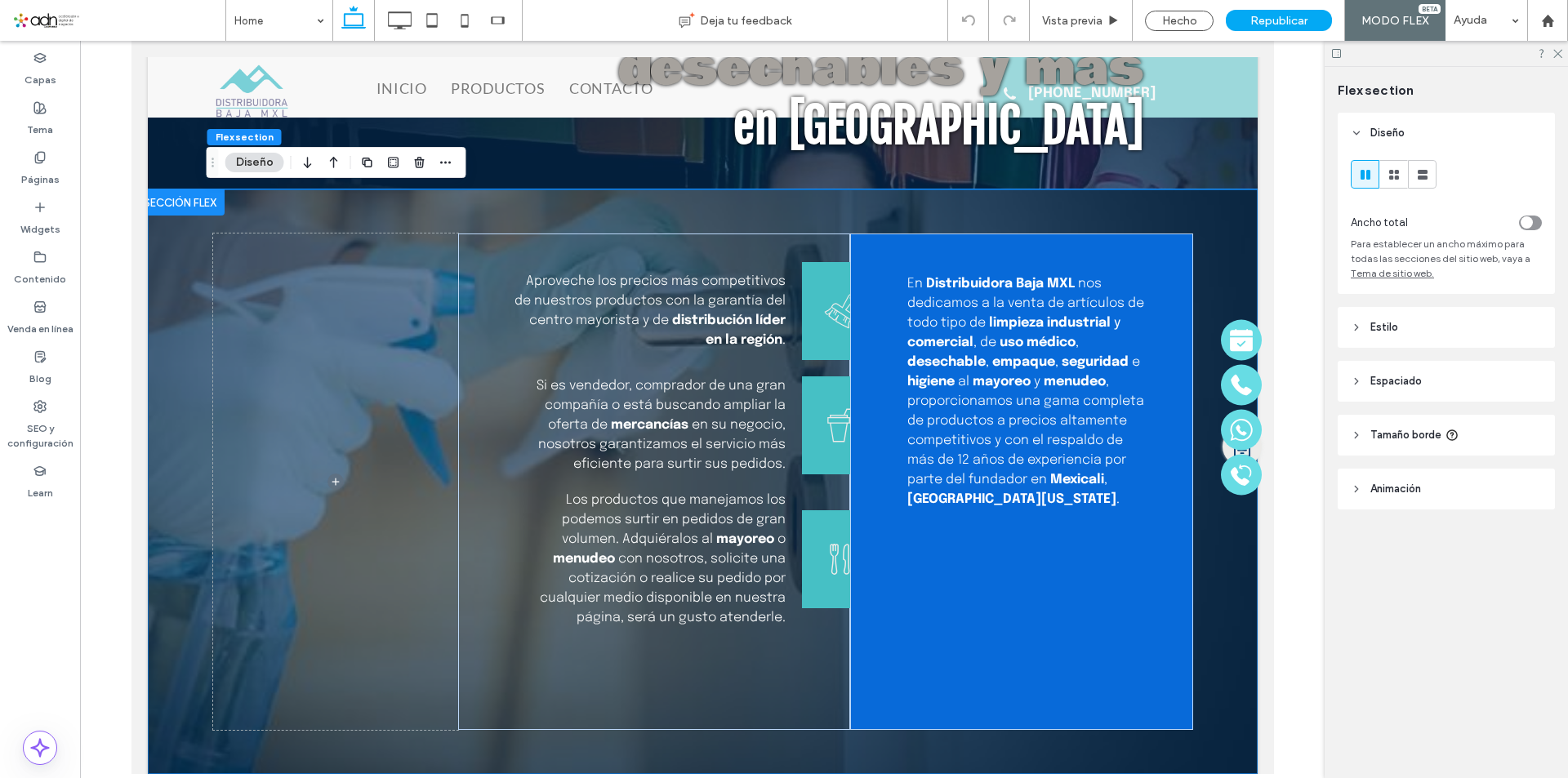
click at [1401, 387] on span "Espaciado" at bounding box center [1396, 381] width 52 height 17
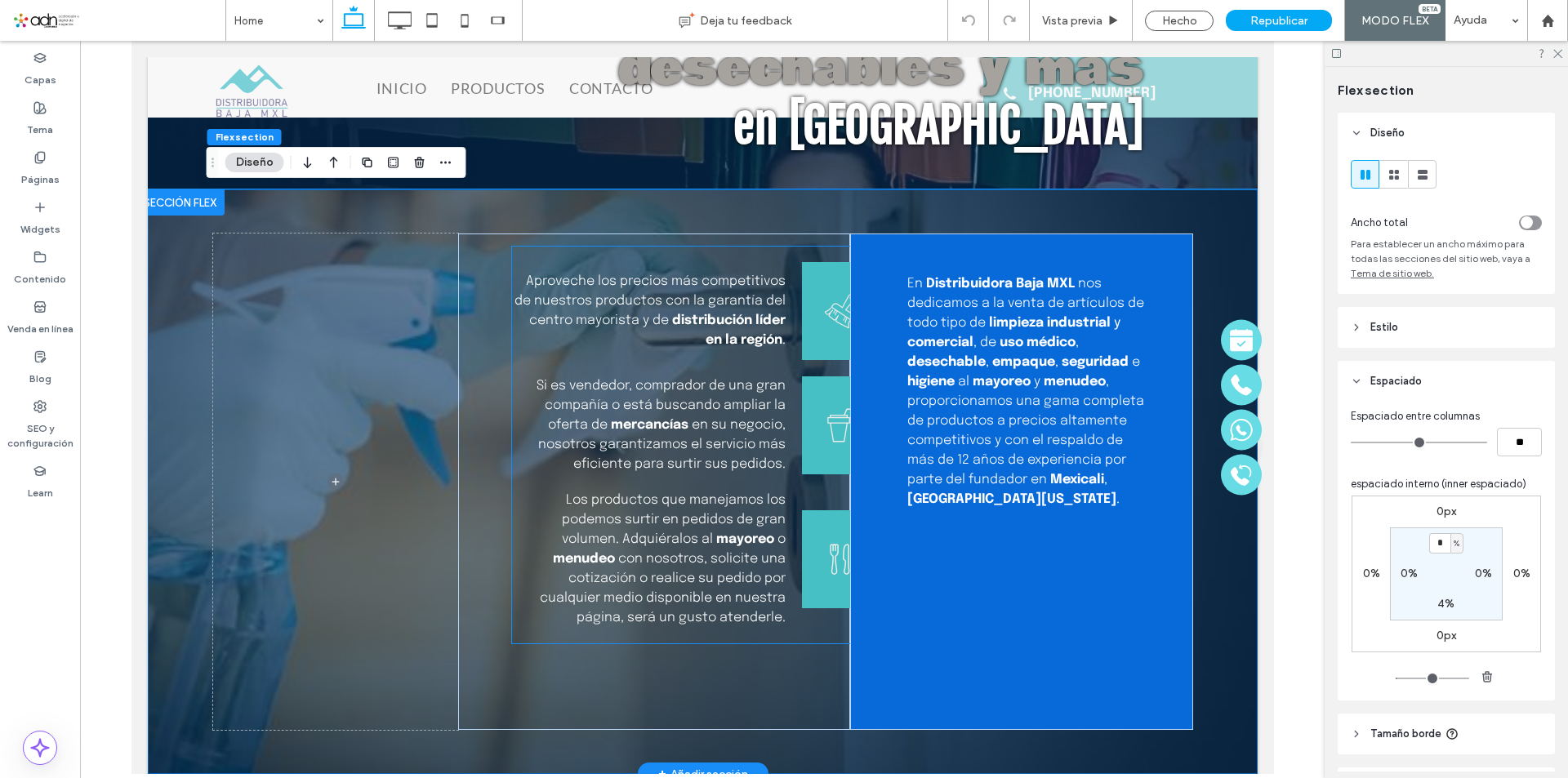
click at [574, 358] on div "Aproveche los precios más competitivos de nuestros productos con la garantía de…" at bounding box center [694, 311] width 366 height 98
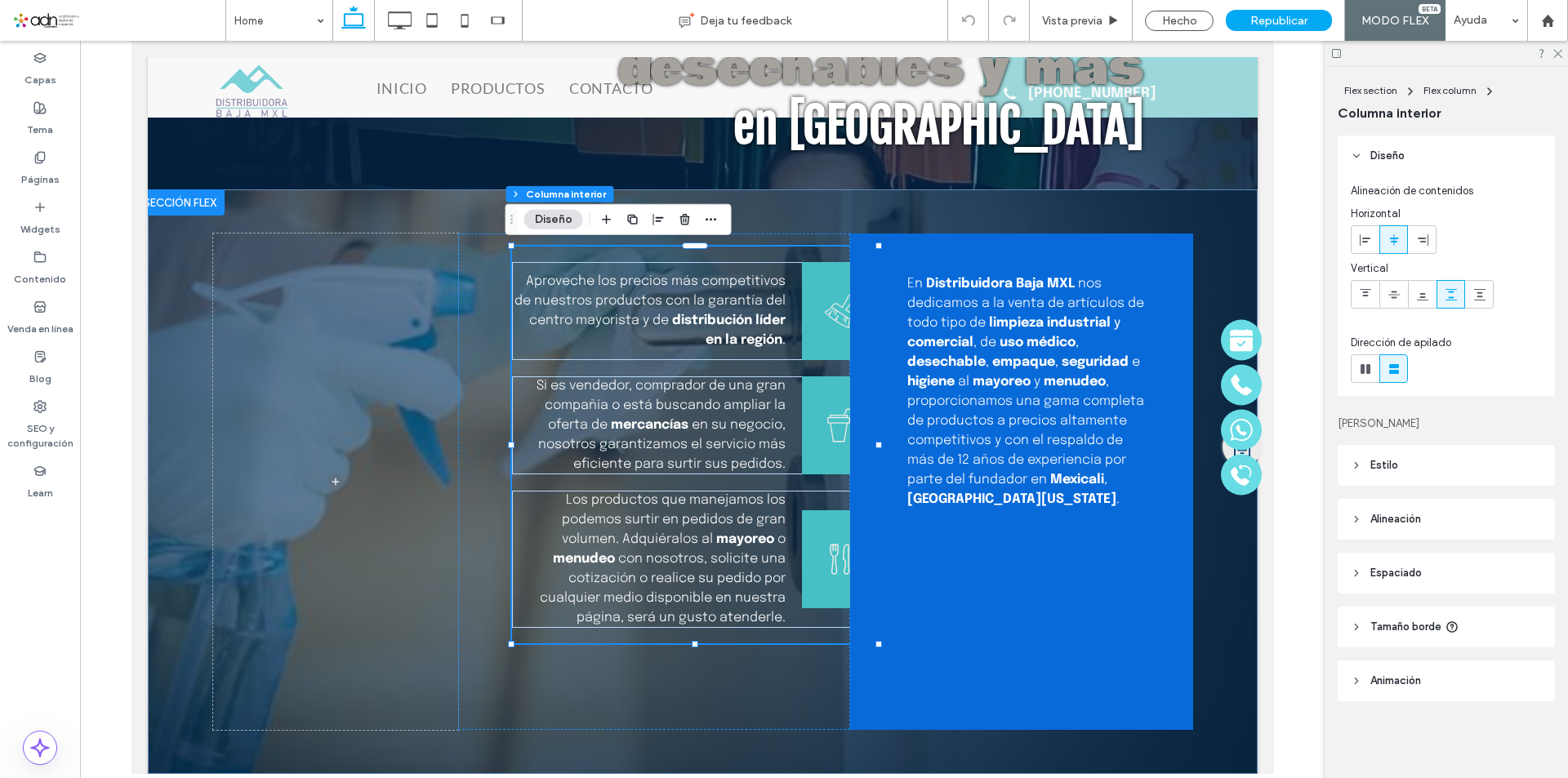
click at [1411, 571] on span "Espaciado" at bounding box center [1396, 573] width 52 height 17
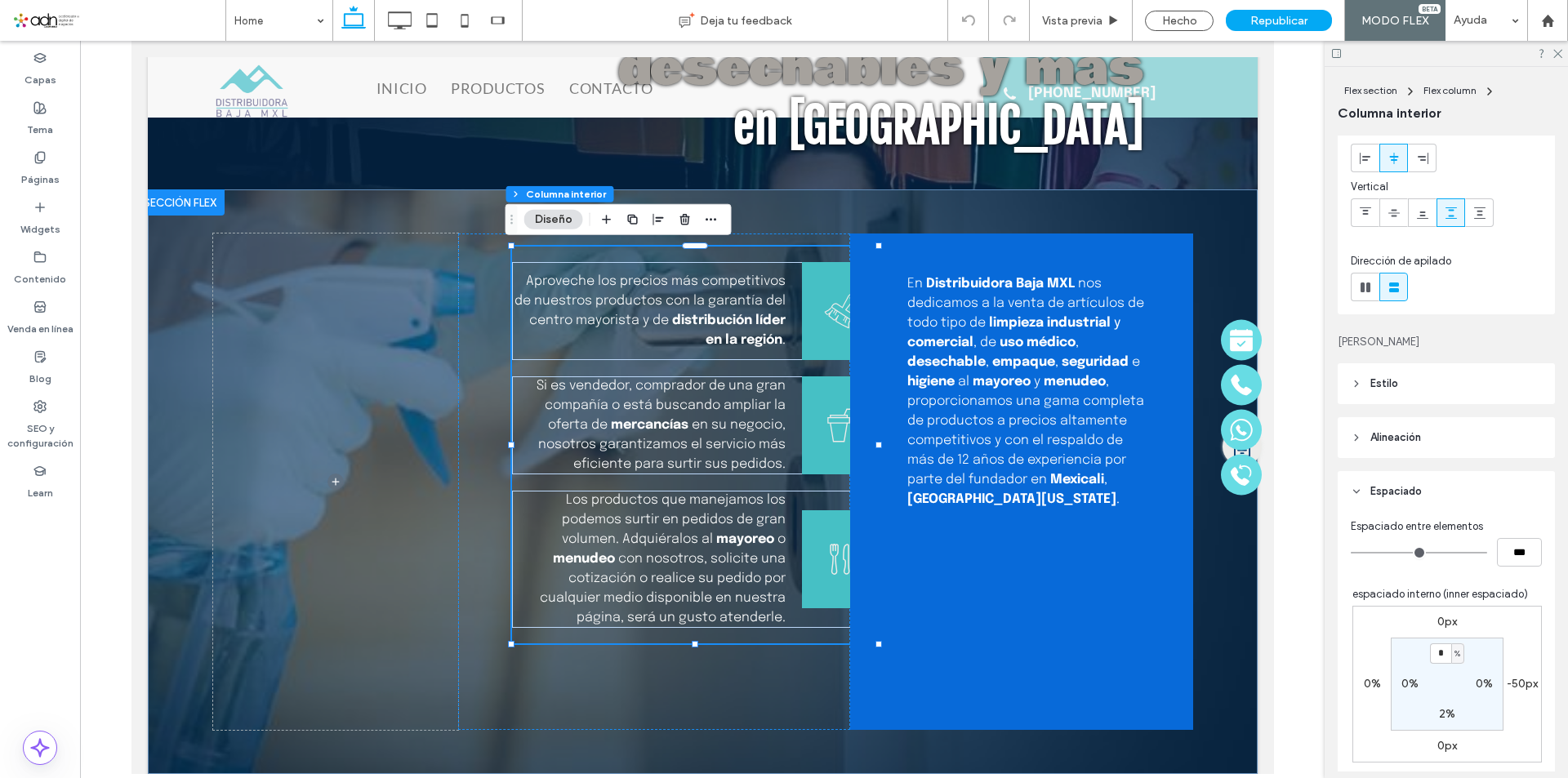
scroll to position [164, 0]
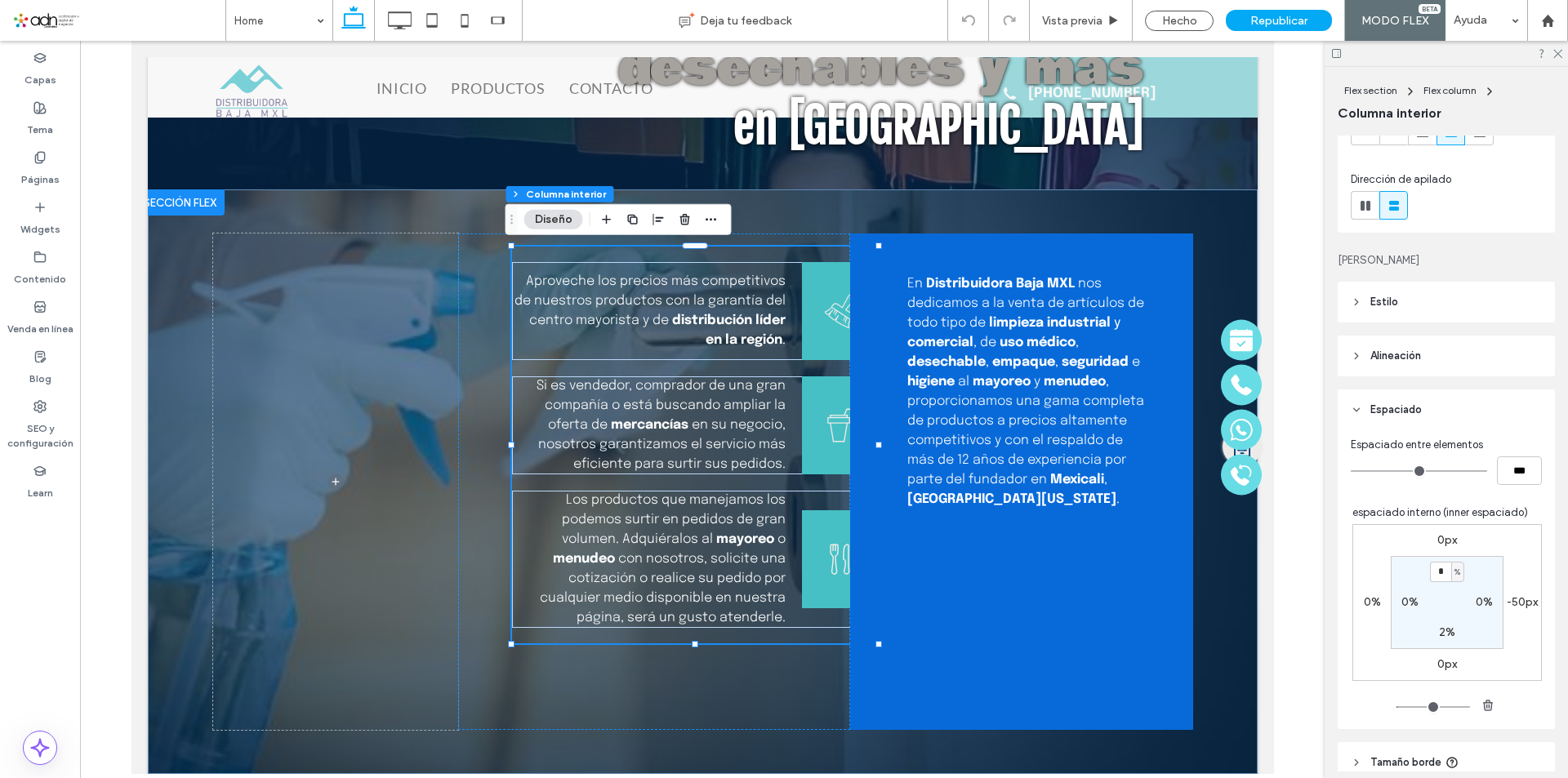
click at [1511, 602] on label "-50px" at bounding box center [1522, 602] width 31 height 14
type input "*"
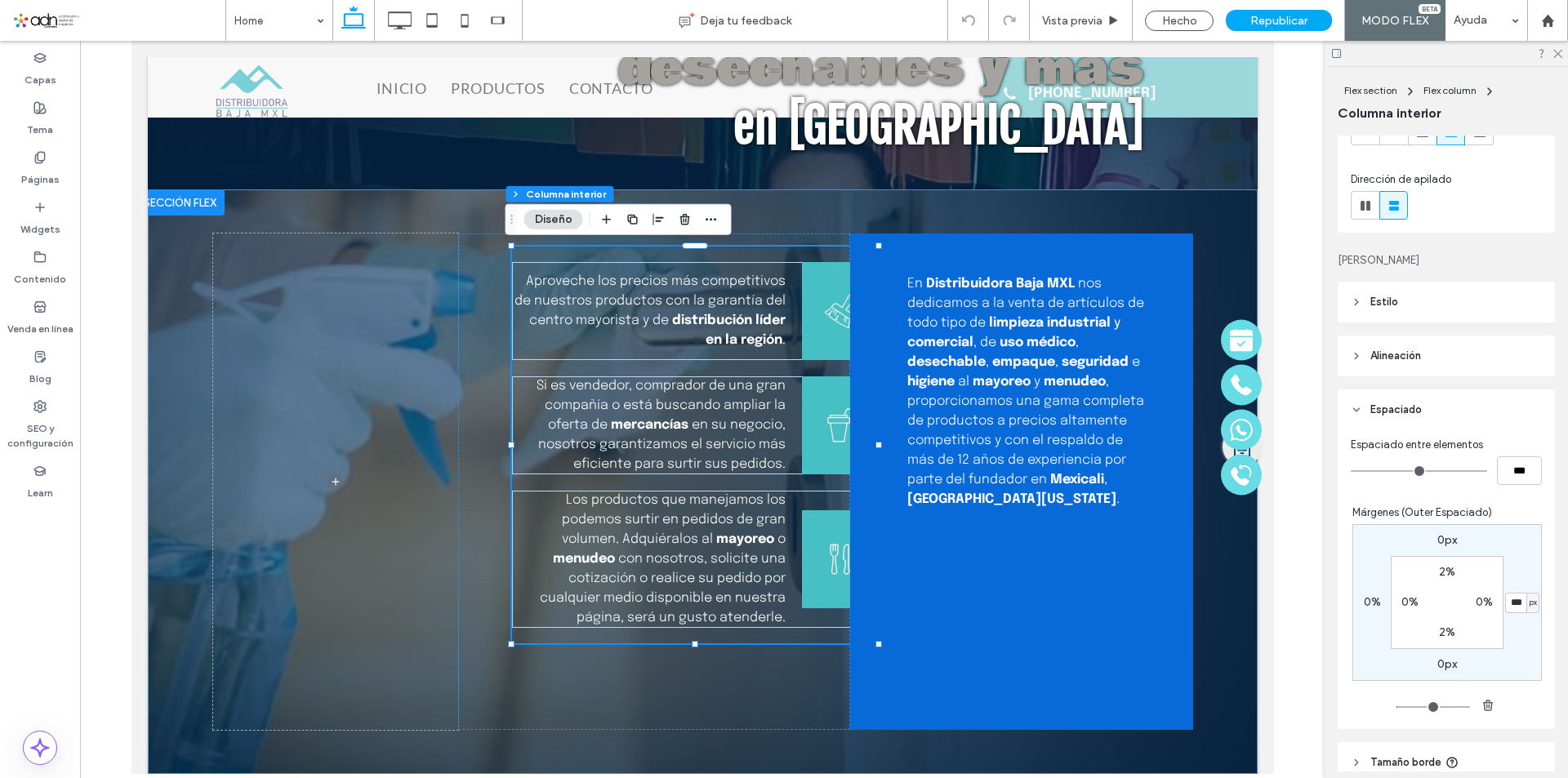
click at [1508, 603] on input "***" at bounding box center [1516, 602] width 21 height 20
type input "***"
type input "**"
type input "*"
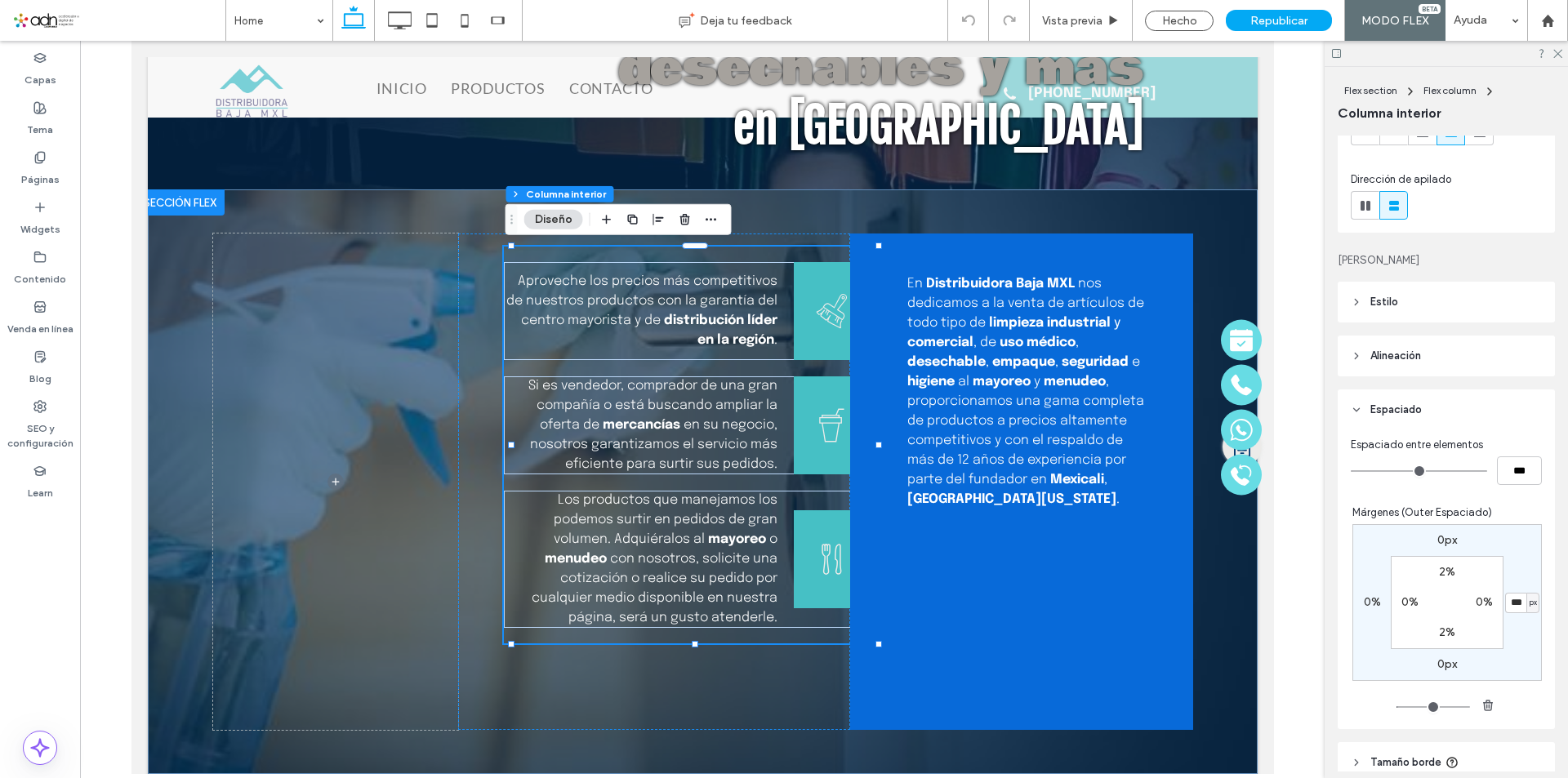
type input "**"
type input "*"
type input "***"
type input "**"
type input "*"
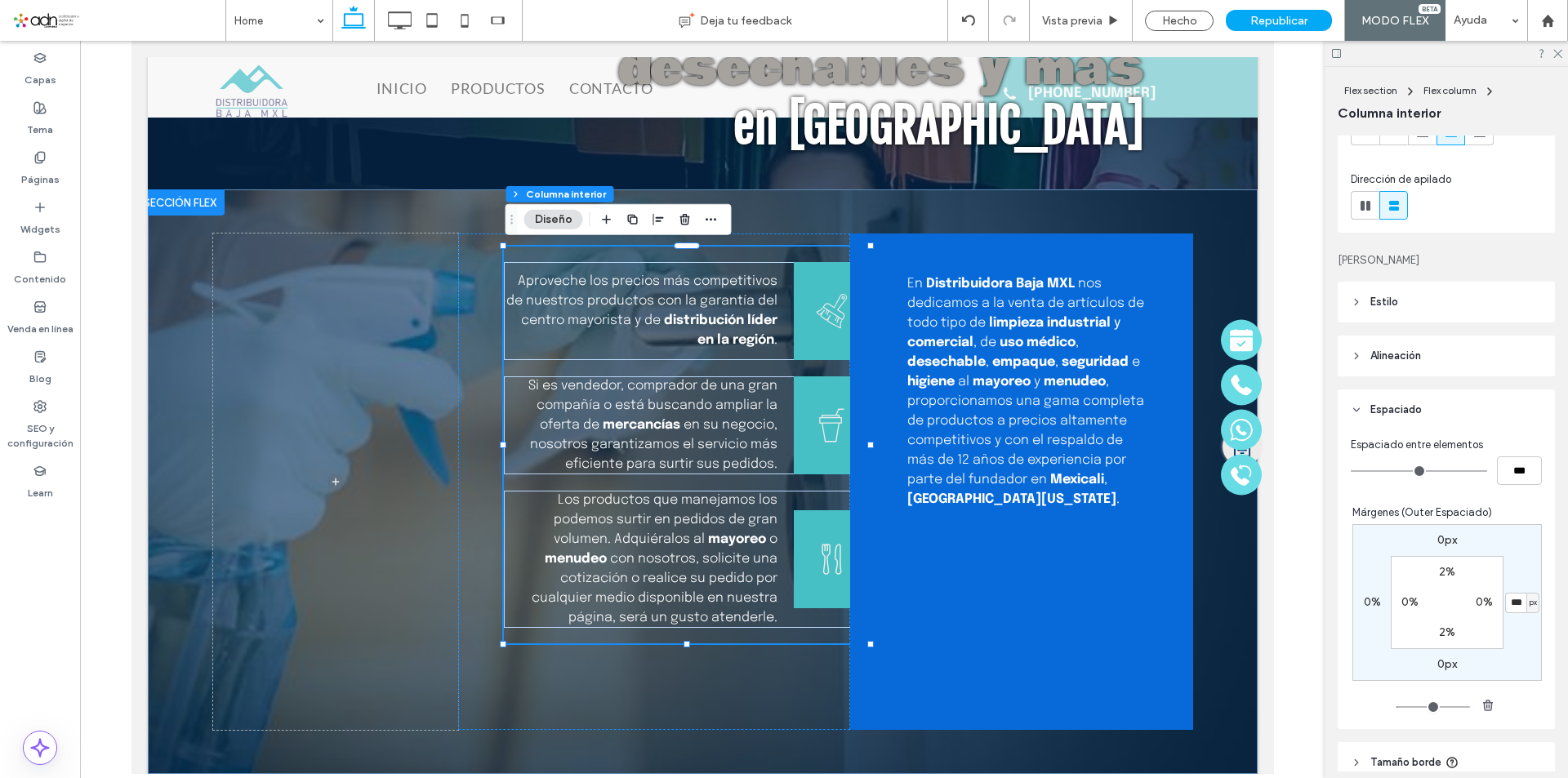
type input "**"
type input "*"
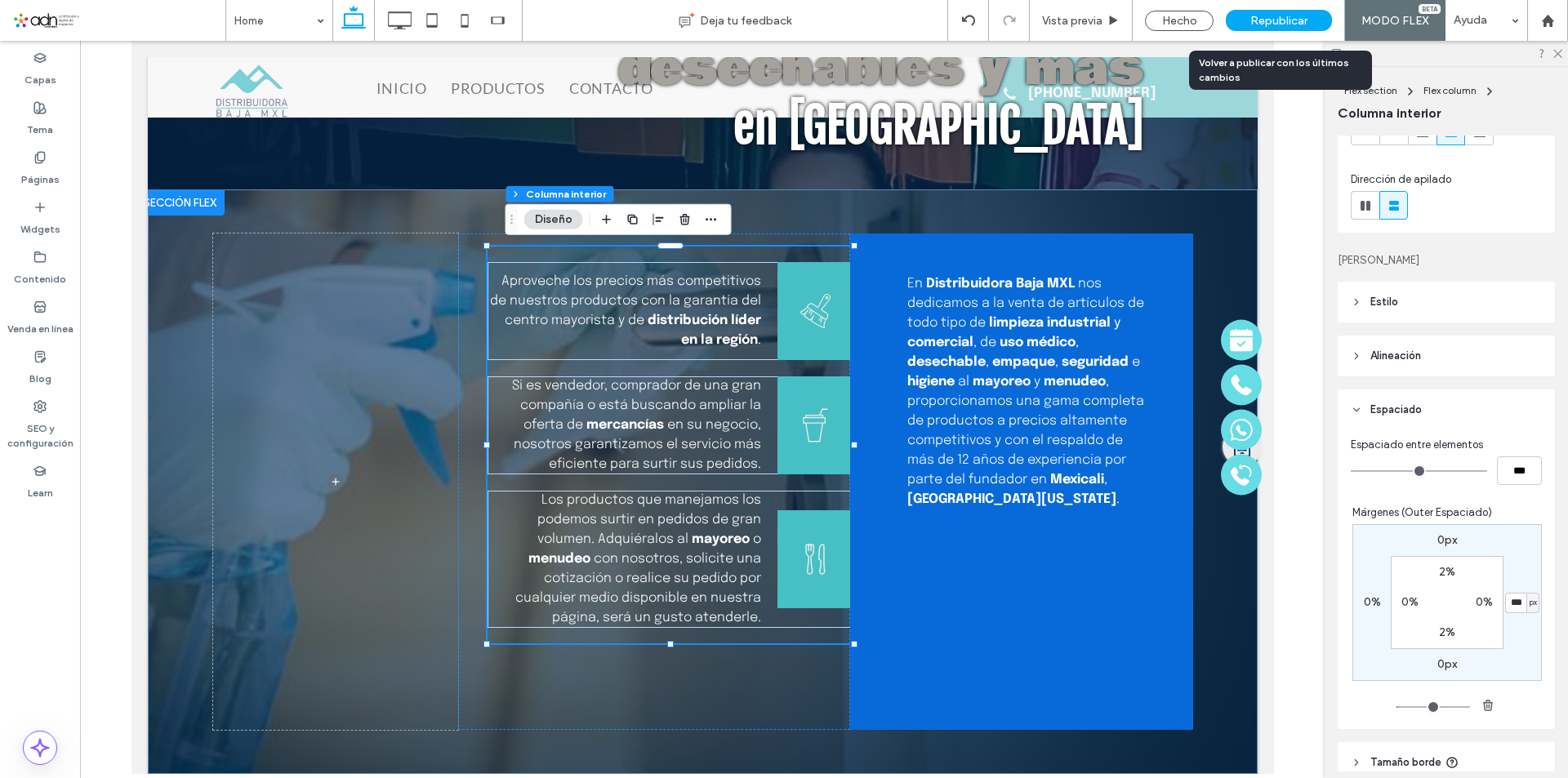
click at [1283, 22] on span "Republicar" at bounding box center [1278, 21] width 57 height 14
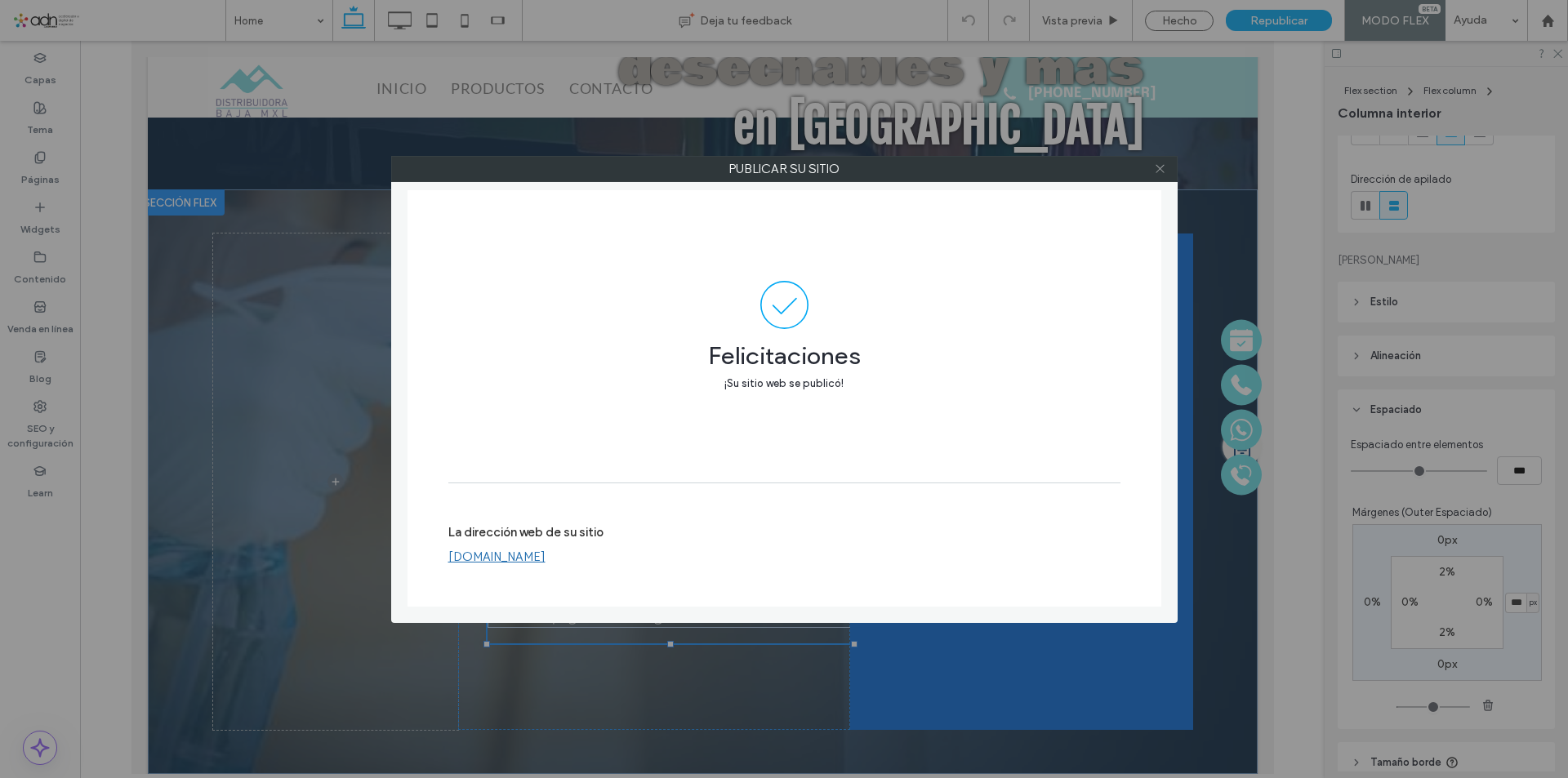
click at [1162, 173] on icon at bounding box center [1160, 169] width 12 height 12
